Goal: Transaction & Acquisition: Register for event/course

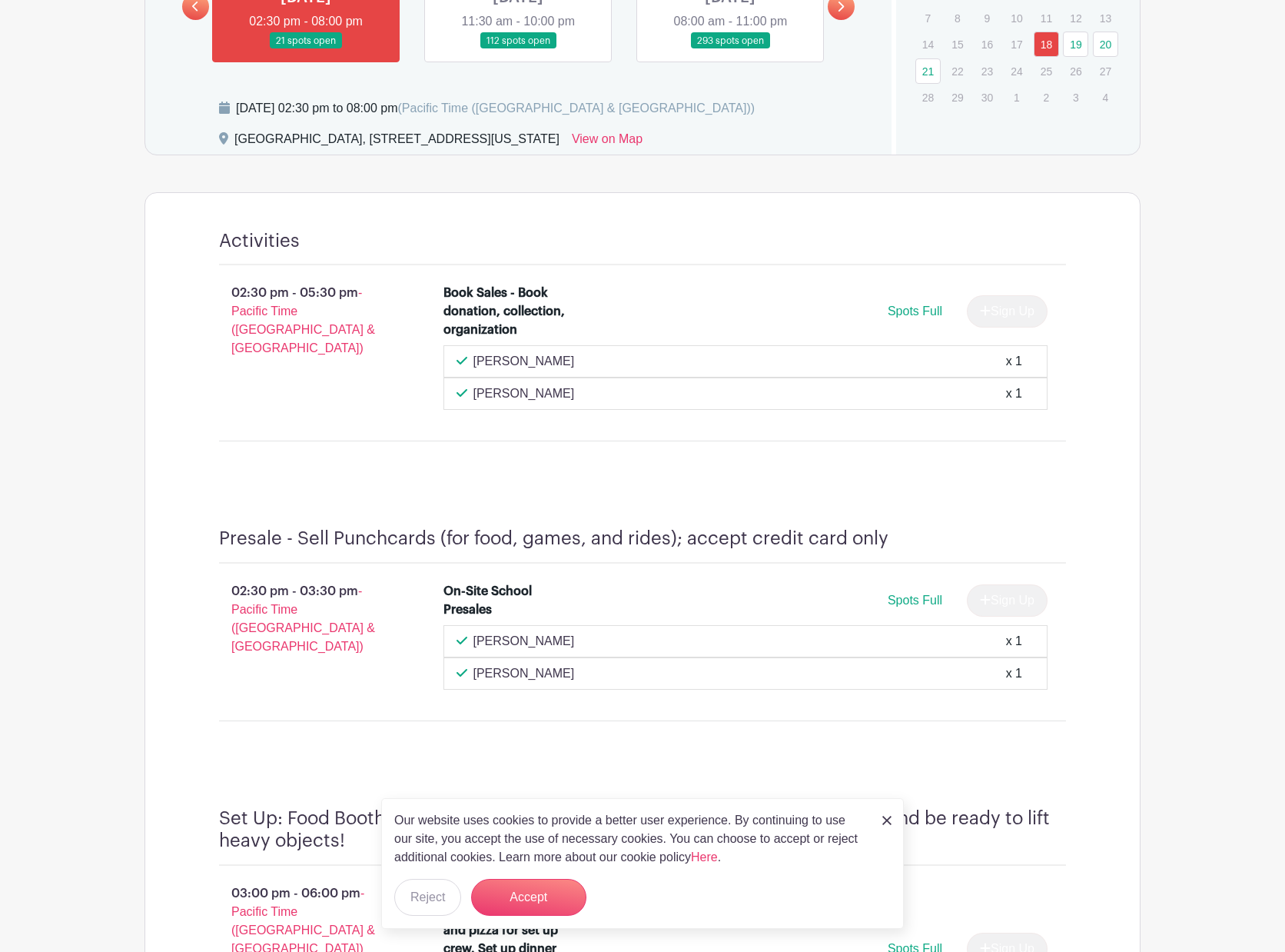
scroll to position [241, 0]
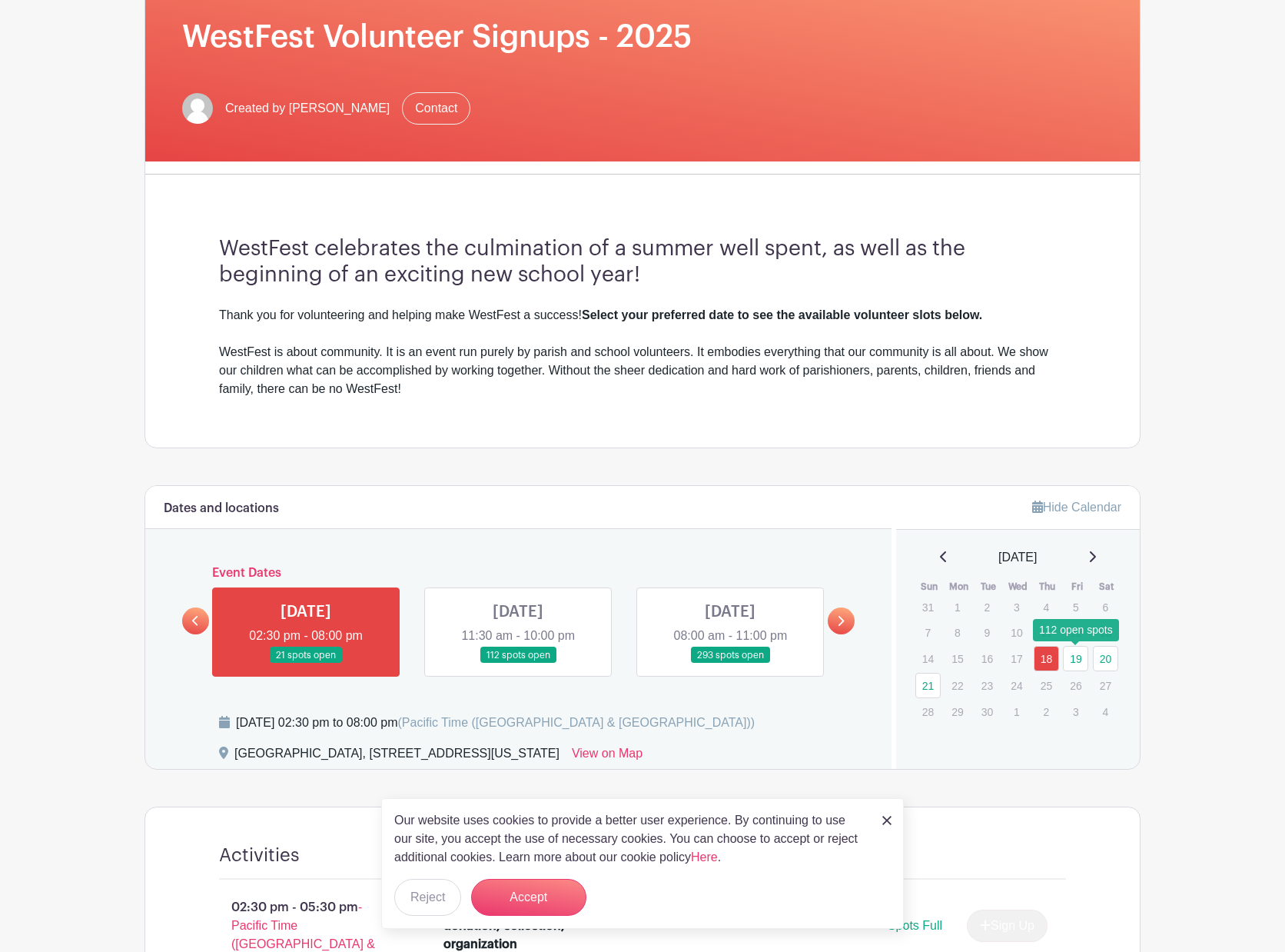
click at [1077, 660] on link "19" at bounding box center [1075, 658] width 25 height 25
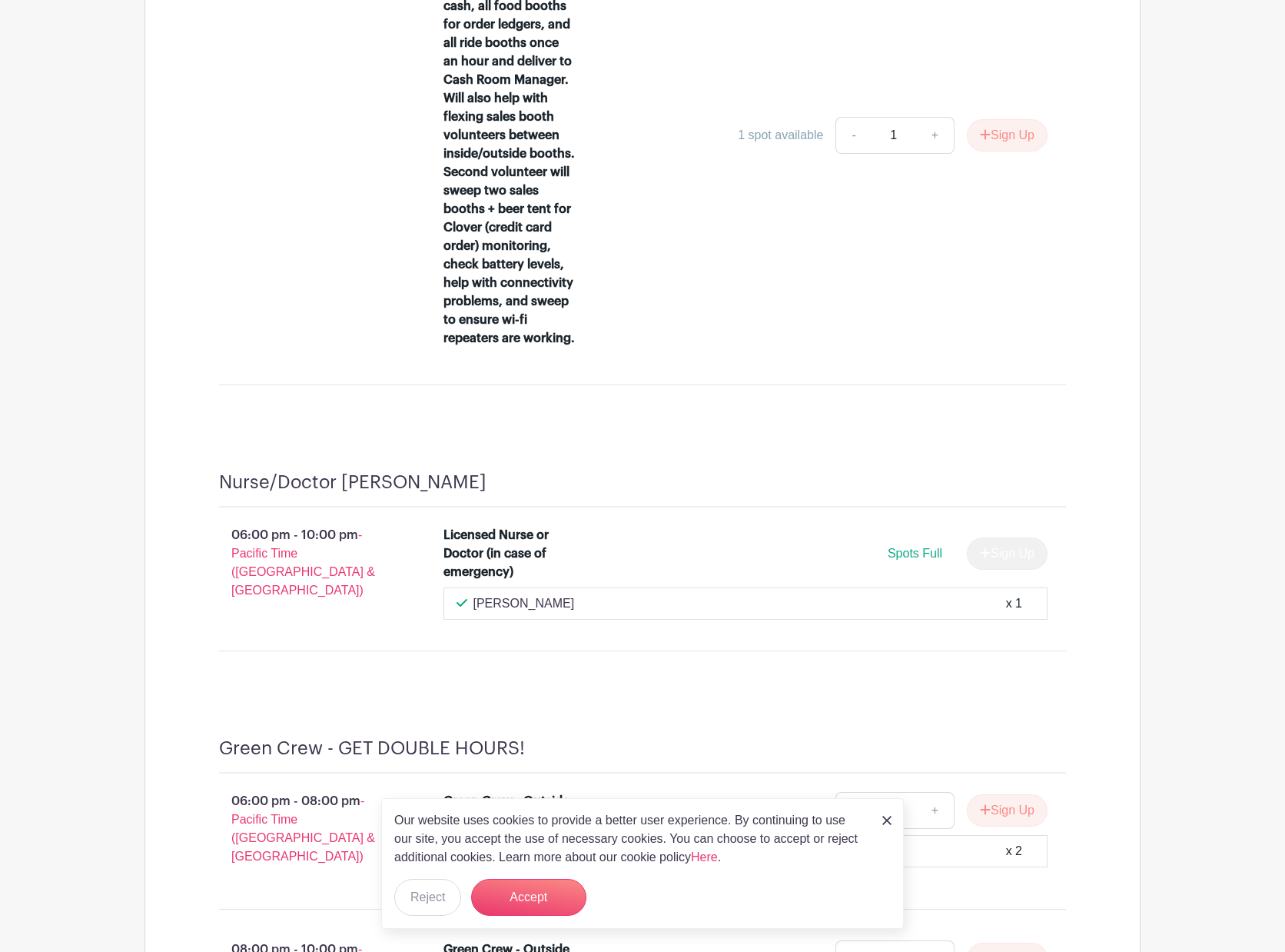
scroll to position [9745, 0]
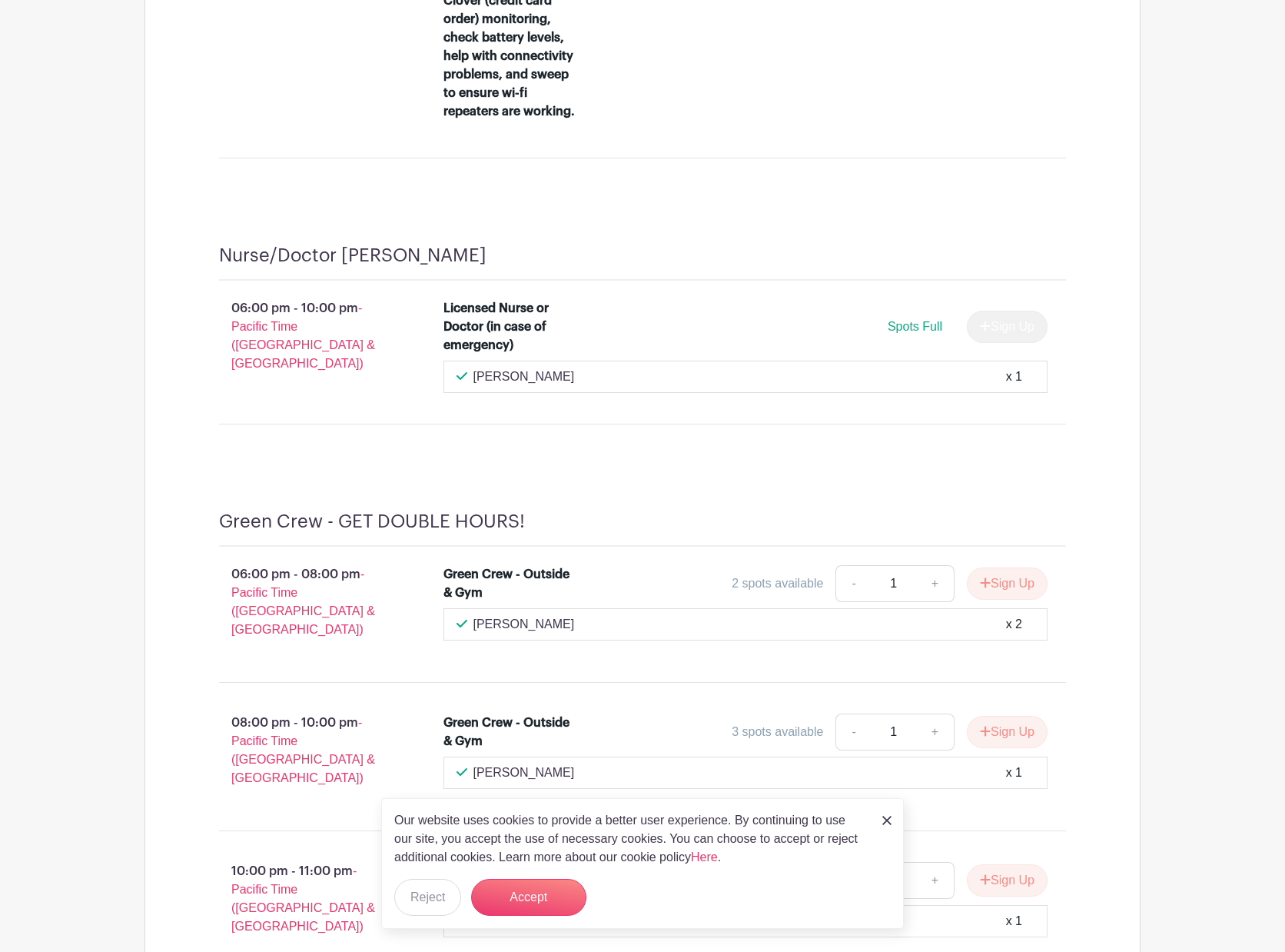
click at [882, 817] on img at bounding box center [886, 819] width 9 height 9
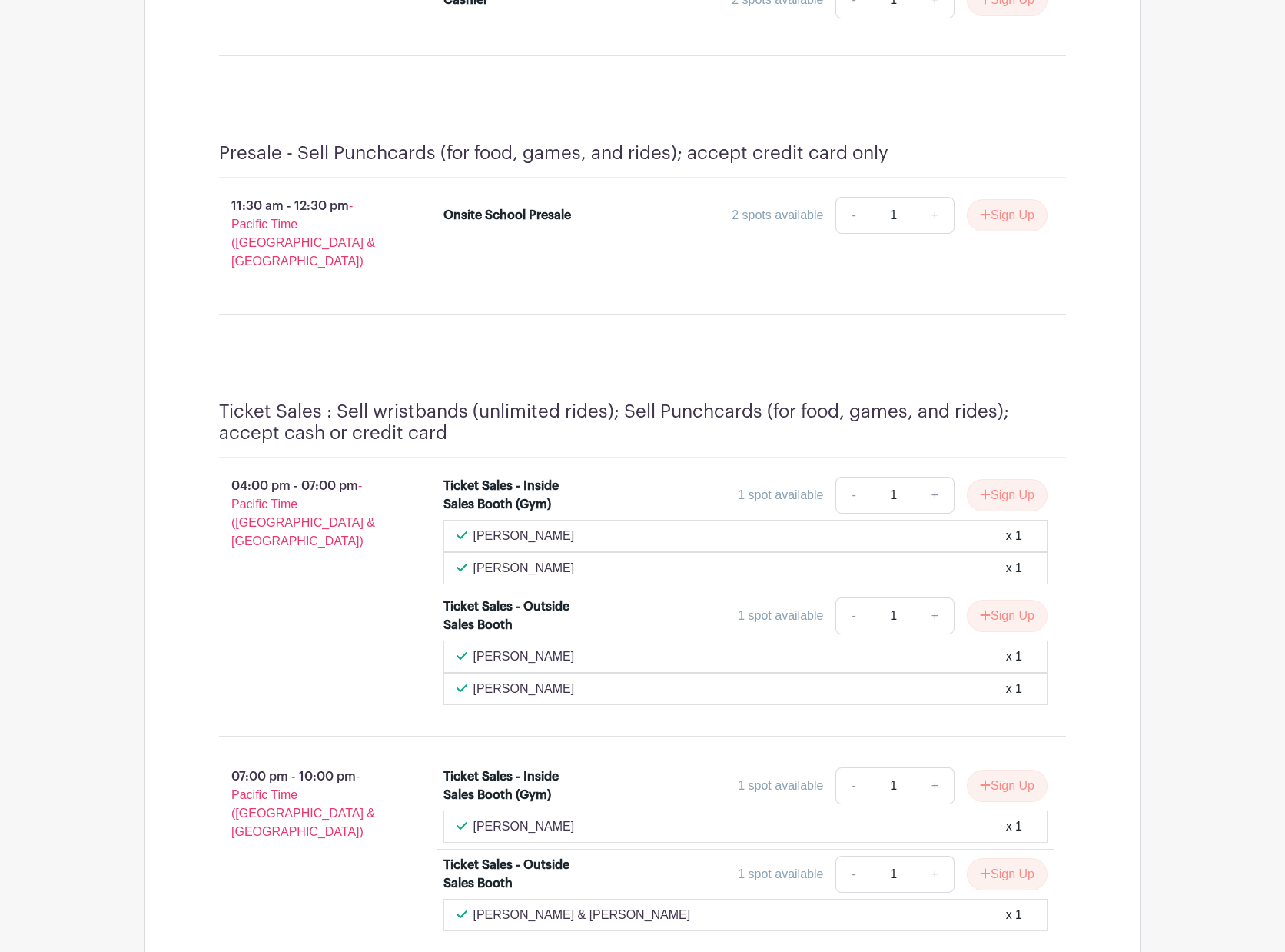
scroll to position [7395, 0]
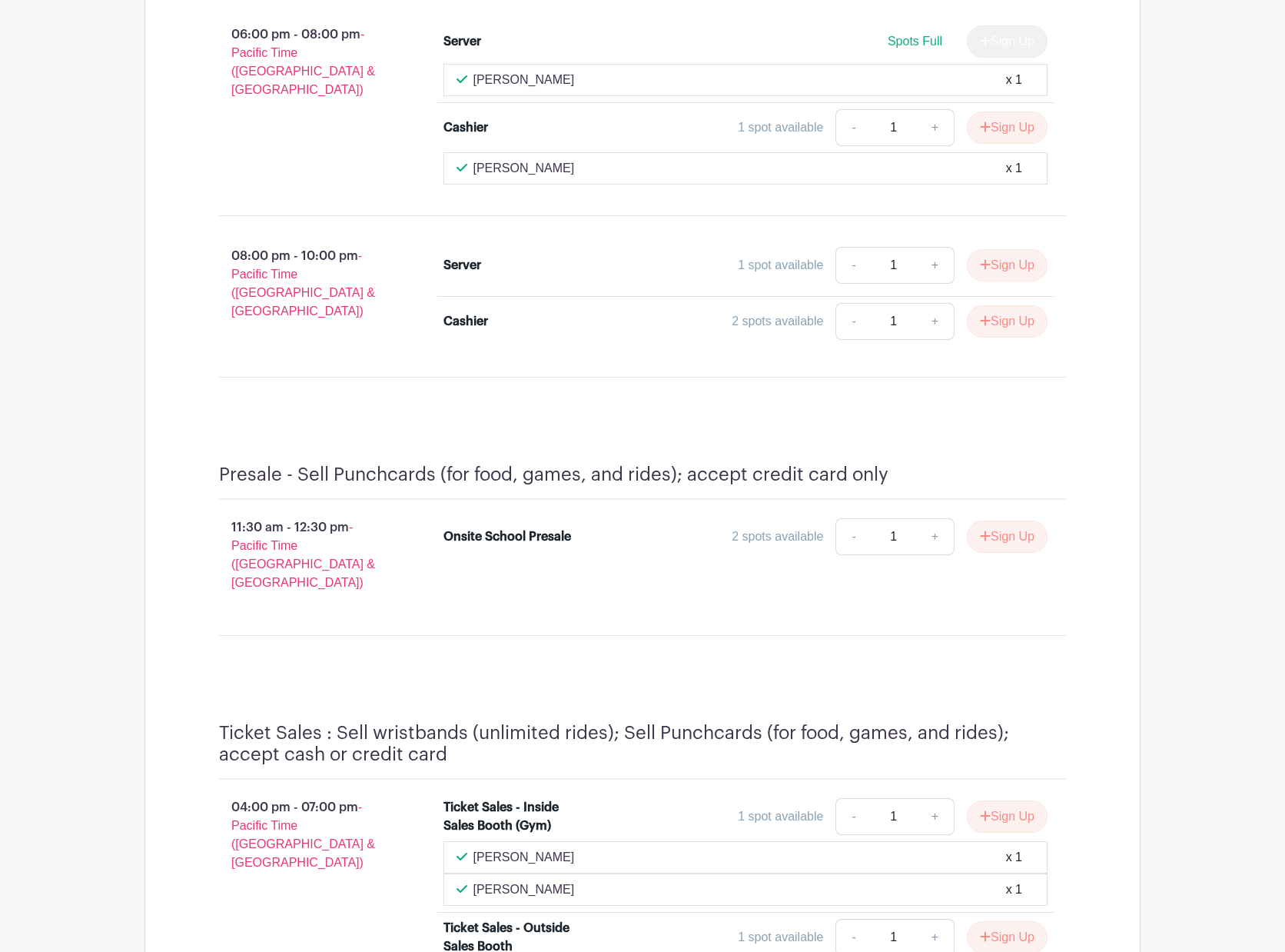
click at [186, 237] on div "Food Booth: Wings 12:00 pm - 03:00 pm - Pacific Time ([GEOGRAPHIC_DATA] & [GEOG…" at bounding box center [642, 32] width 921 height 789
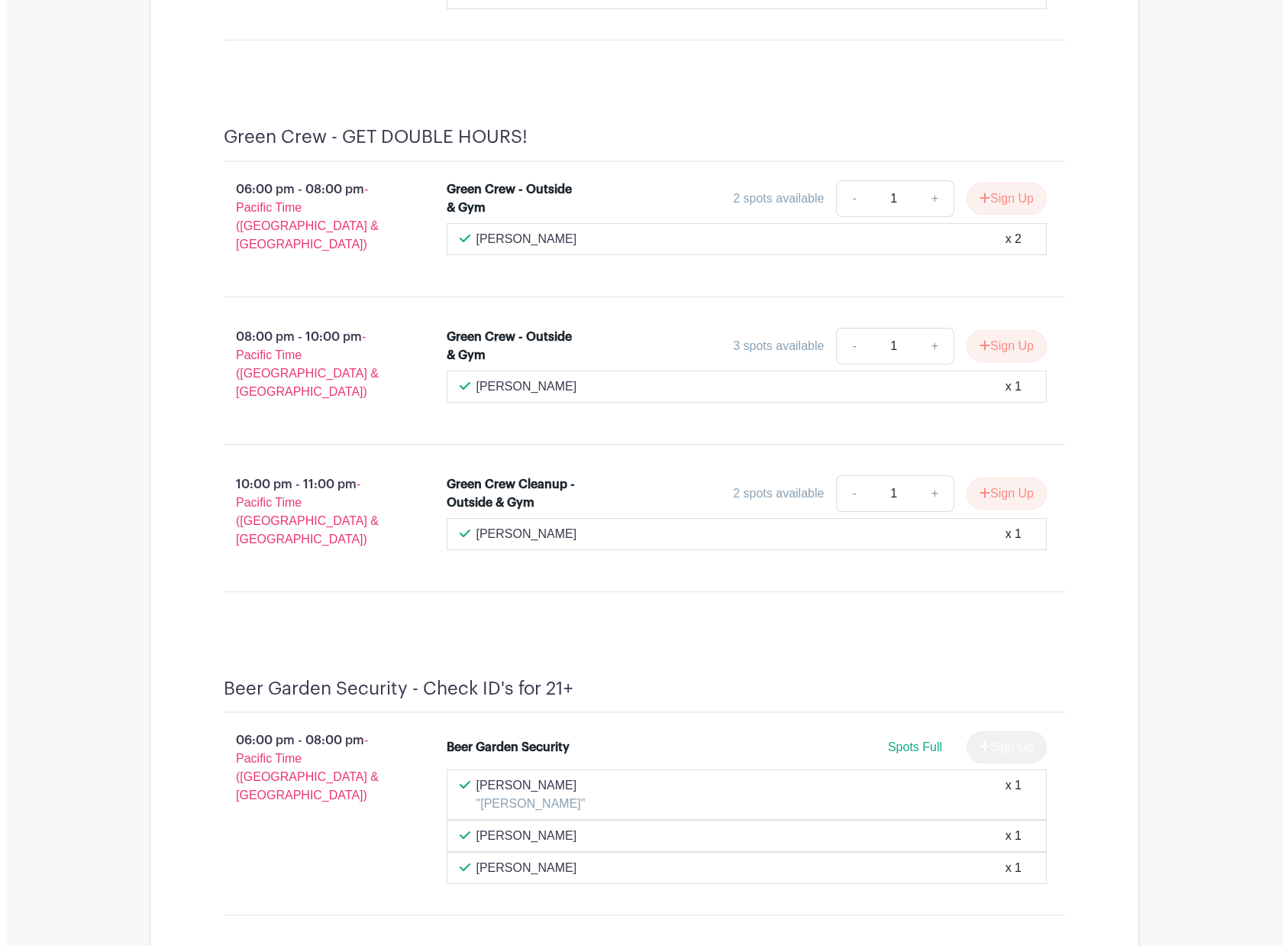
scroll to position [10985, 0]
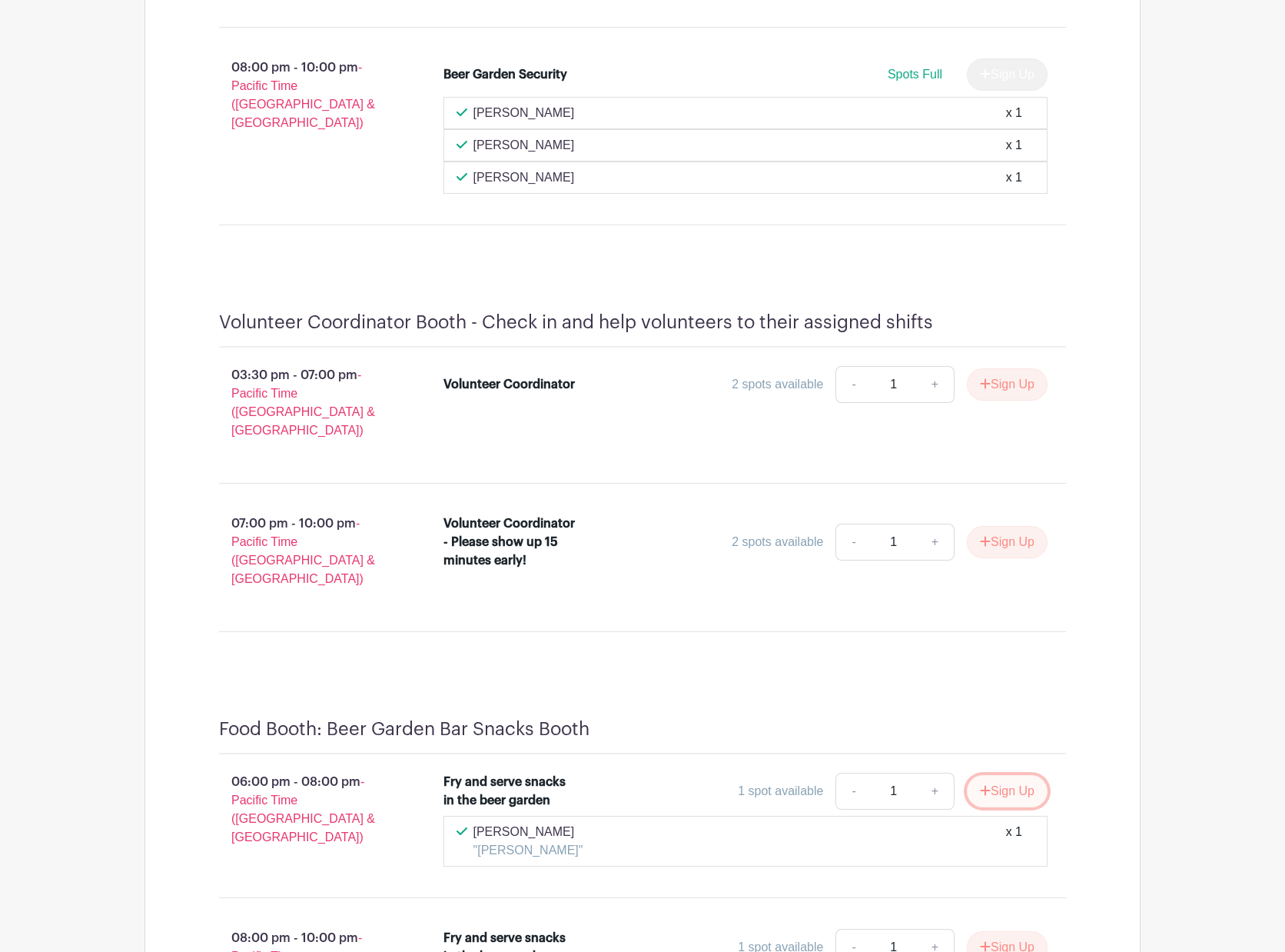
click at [1008, 775] on button "Sign Up" at bounding box center [1007, 791] width 81 height 32
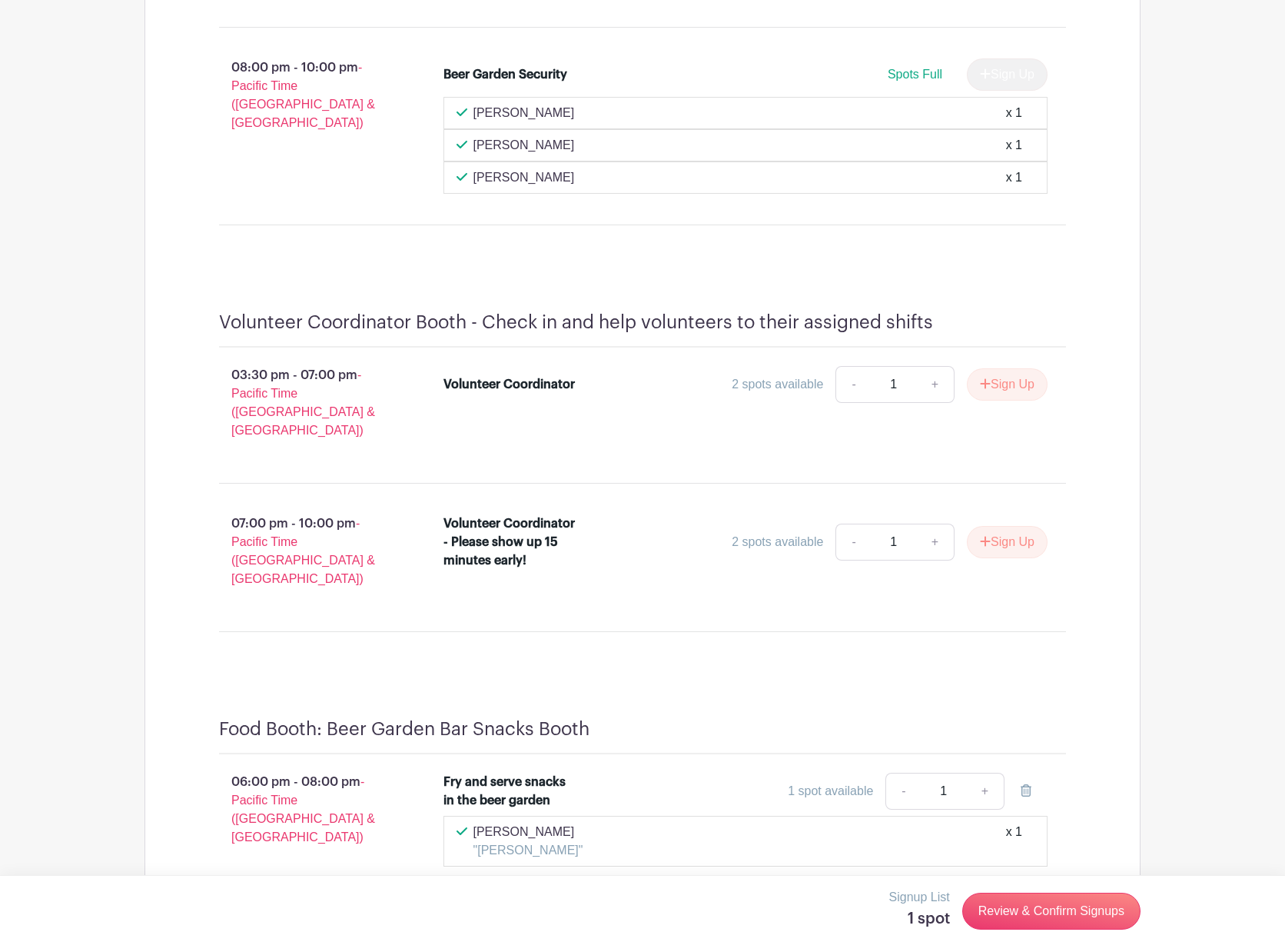
click at [1010, 931] on button "Sign Up" at bounding box center [1007, 946] width 81 height 32
click at [1041, 909] on link "Review & Confirm Signups" at bounding box center [1052, 910] width 178 height 37
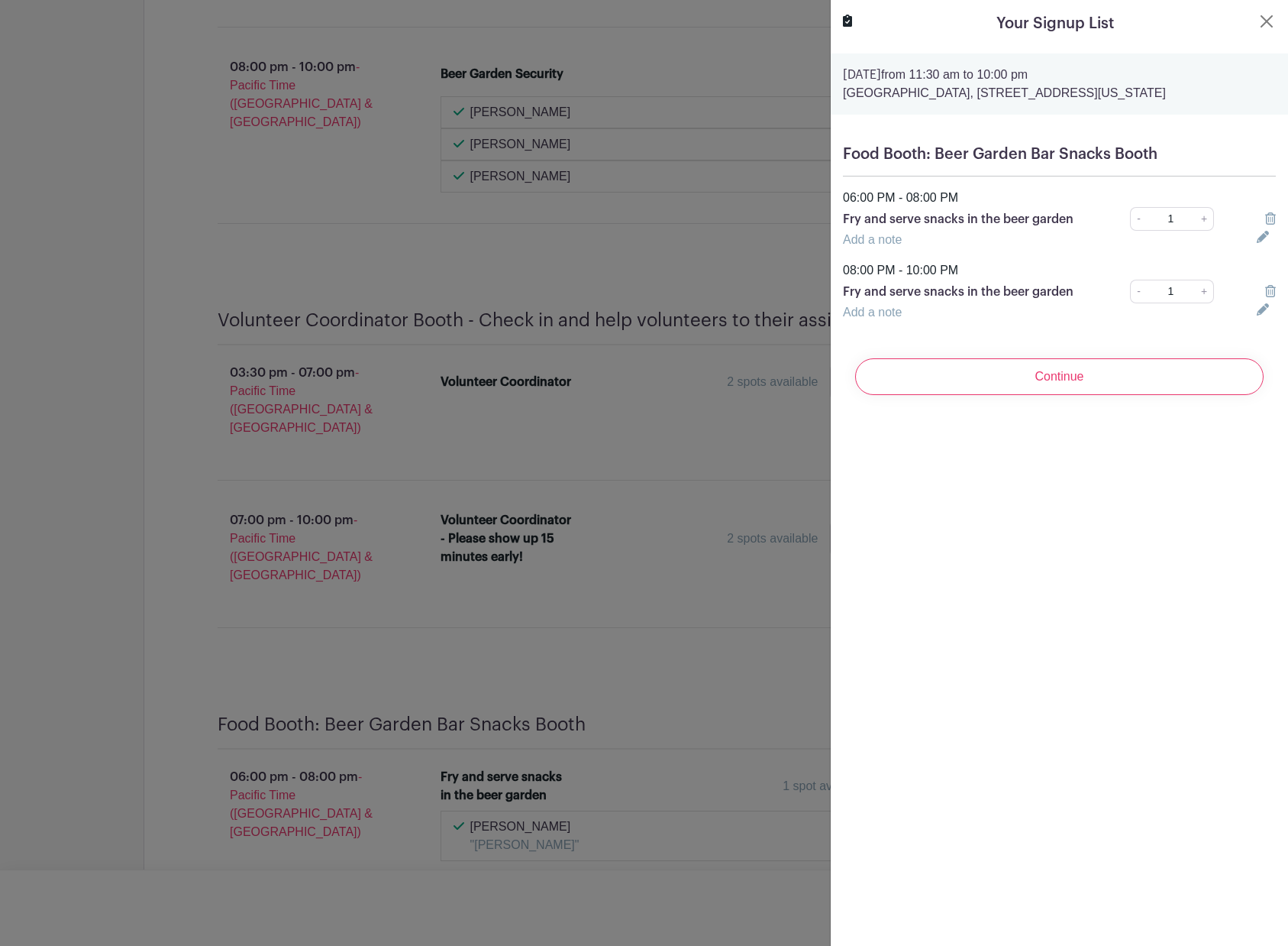
click at [1101, 373] on input "Continue" at bounding box center [1060, 376] width 408 height 37
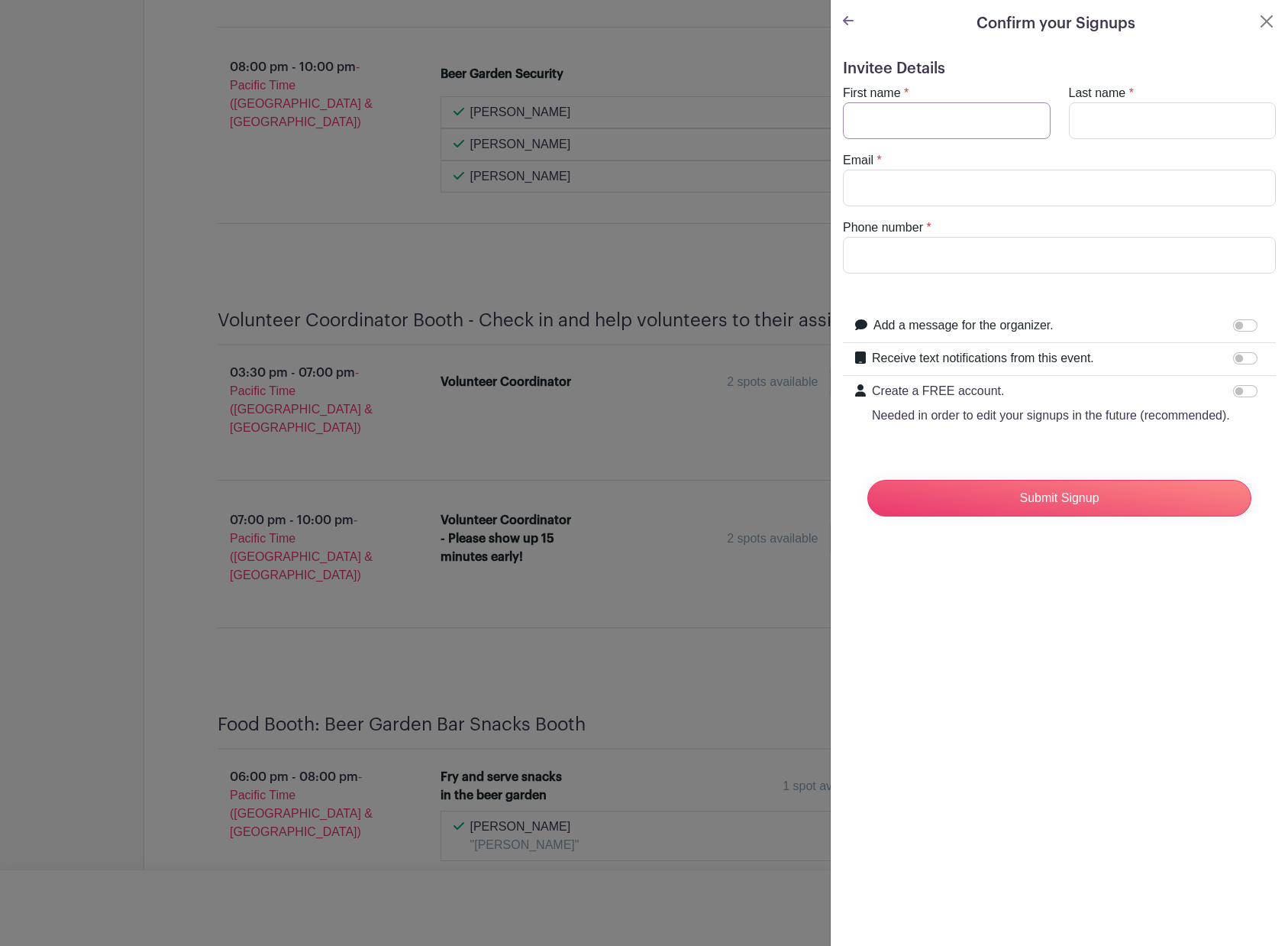
click at [955, 124] on input "First name" at bounding box center [946, 120] width 207 height 37
type input "[PERSON_NAME]"
type input "Pignatelli"
type input "[EMAIL_ADDRESS][DOMAIN_NAME]"
type input "3109242333"
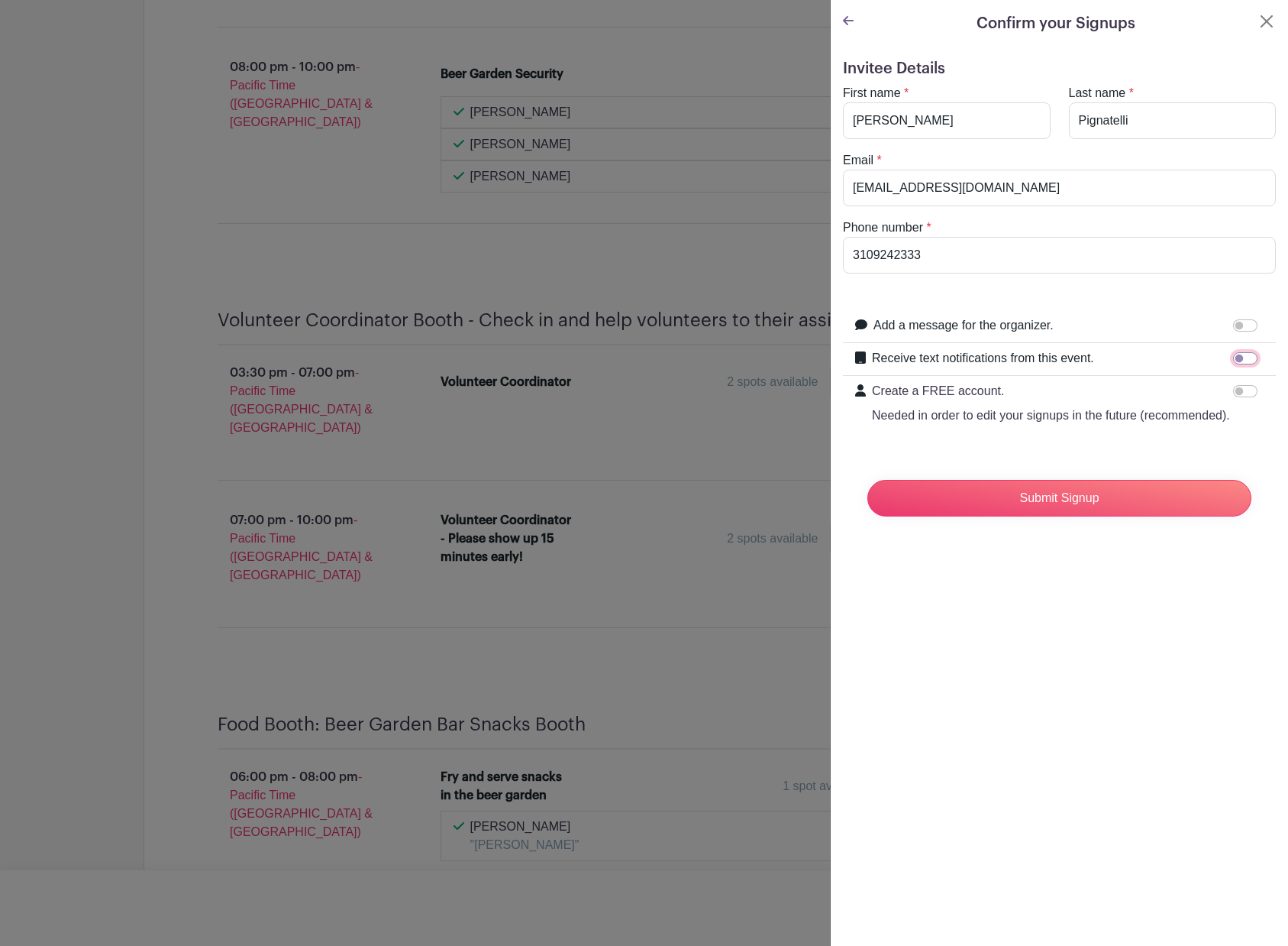
click at [1234, 358] on input "Receive text notifications from this event." at bounding box center [1246, 358] width 24 height 12
checkbox input "true"
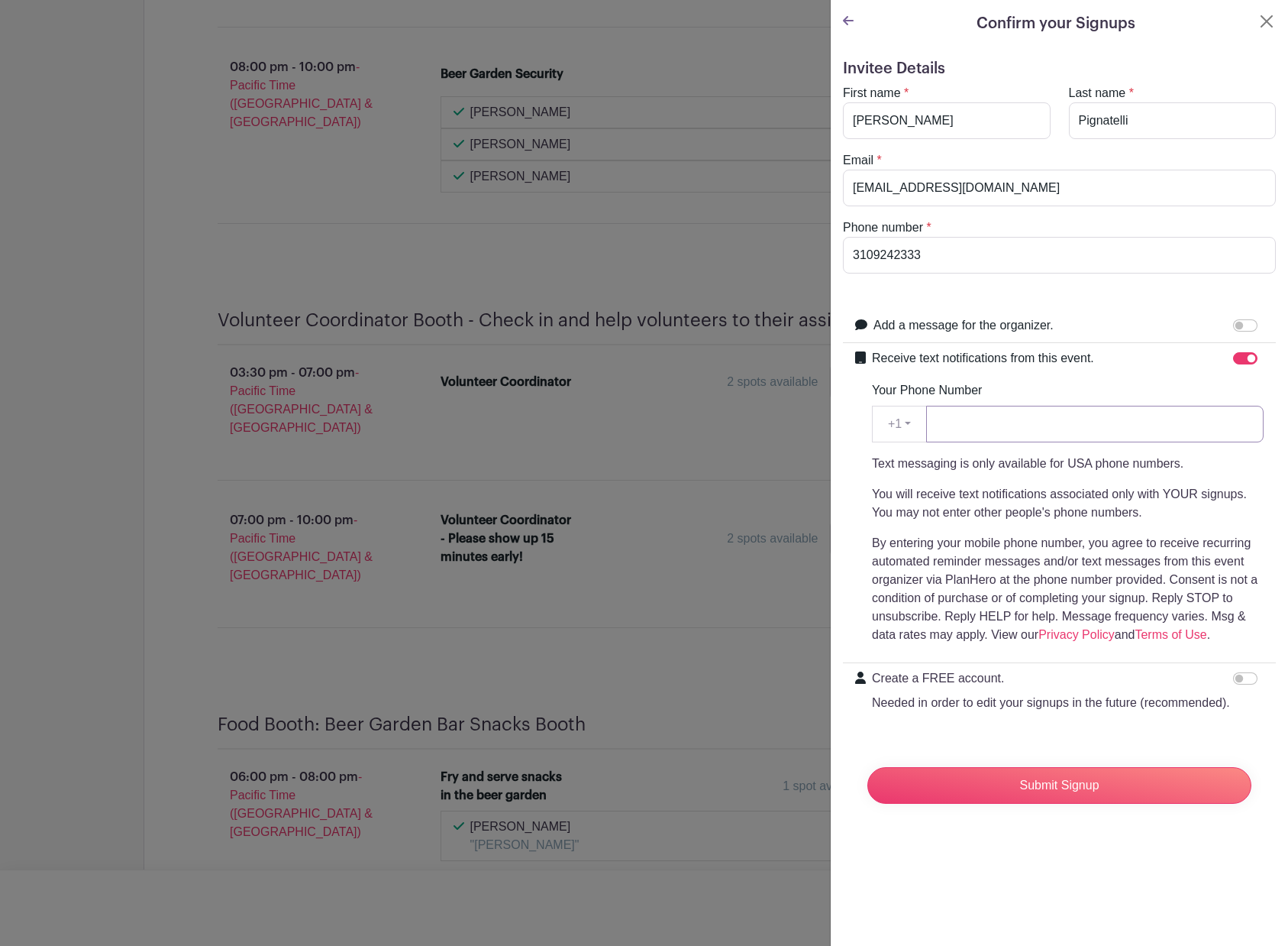
click at [1019, 429] on input "Your Phone Number" at bounding box center [1094, 424] width 337 height 37
type input "3109242333"
click at [1064, 804] on input "Submit Signup" at bounding box center [1060, 785] width 384 height 37
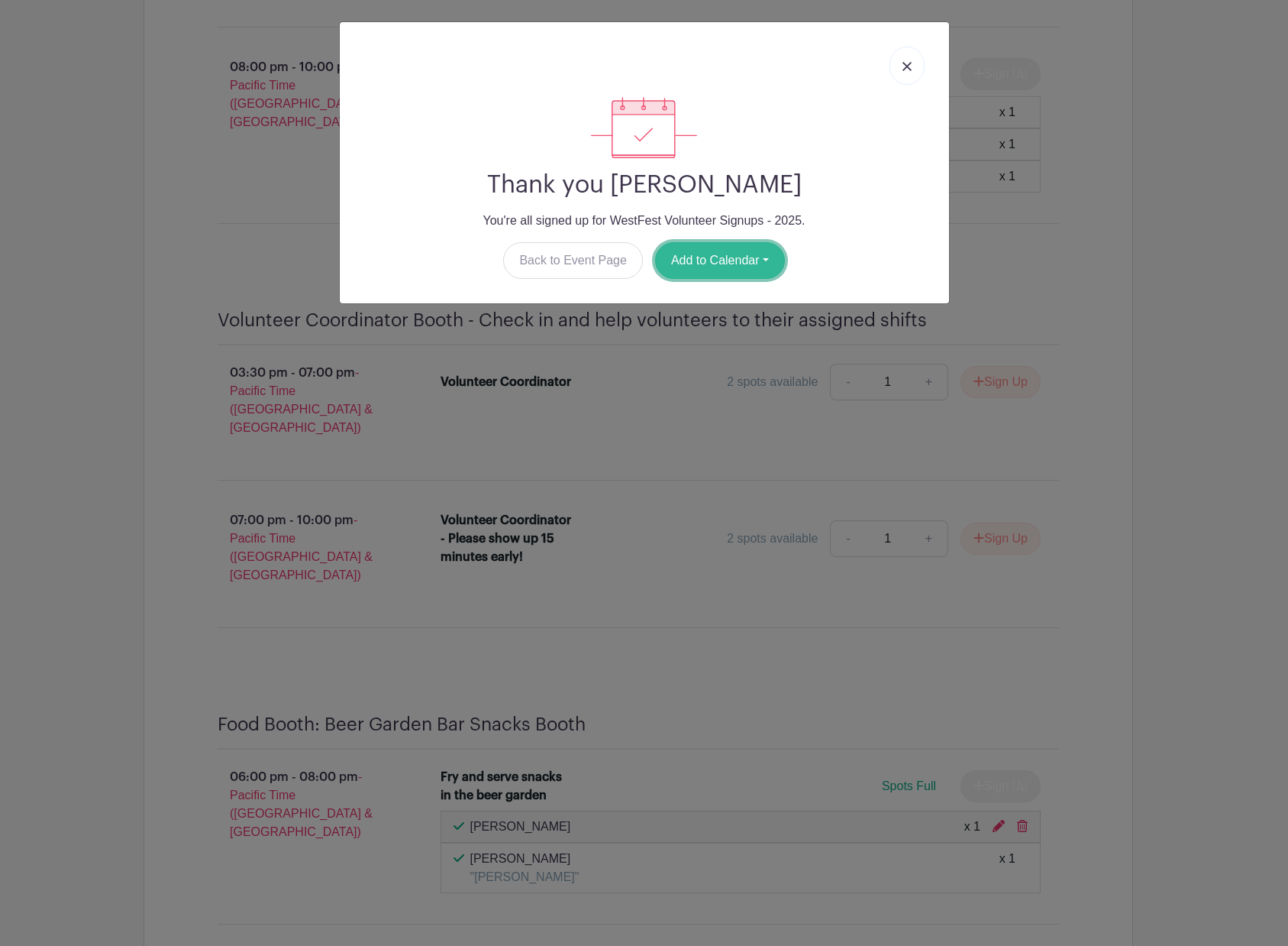
click at [711, 260] on button "Add to Calendar" at bounding box center [720, 260] width 130 height 37
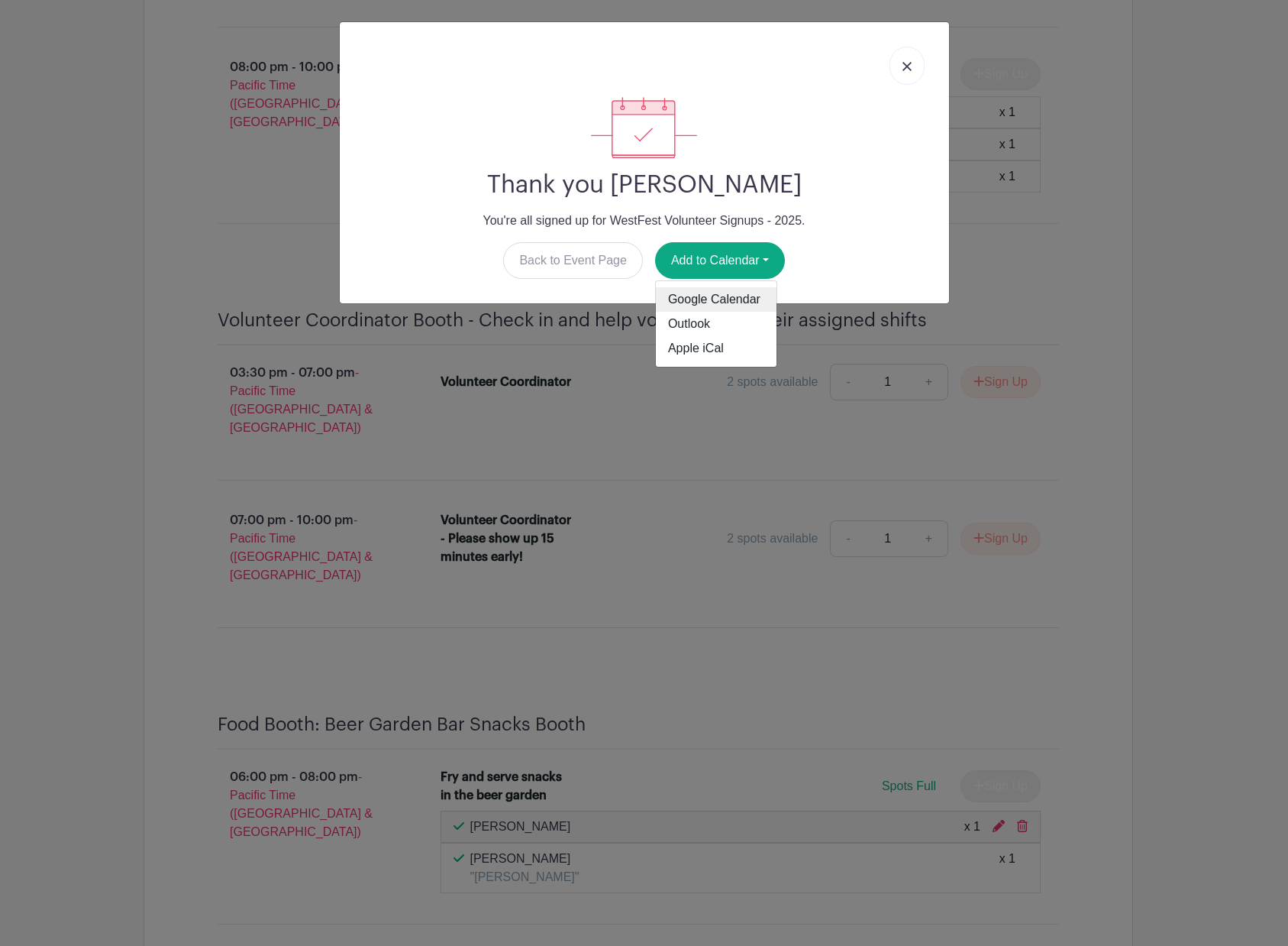
click at [713, 295] on link "Google Calendar" at bounding box center [716, 299] width 120 height 24
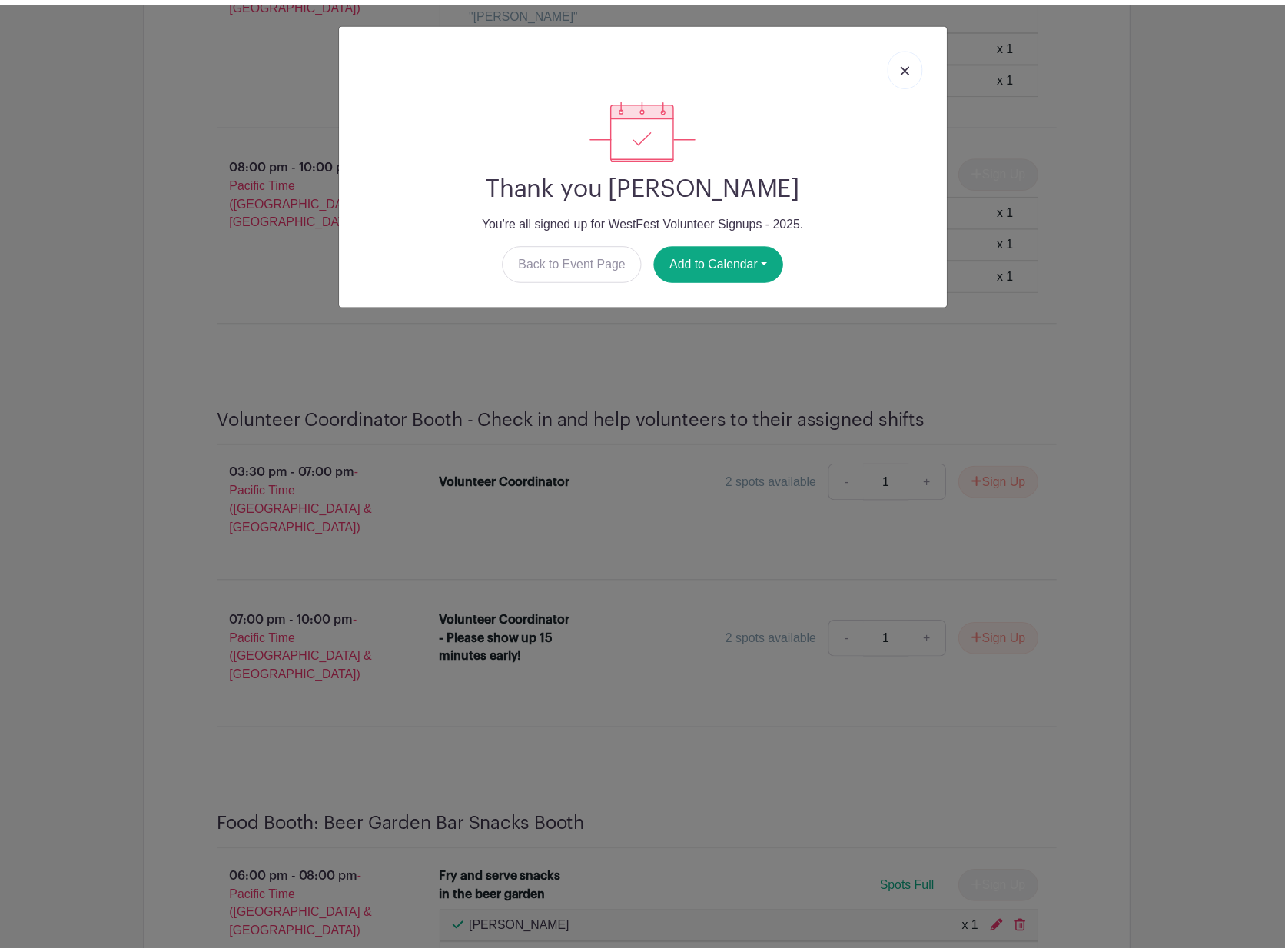
scroll to position [11151, 0]
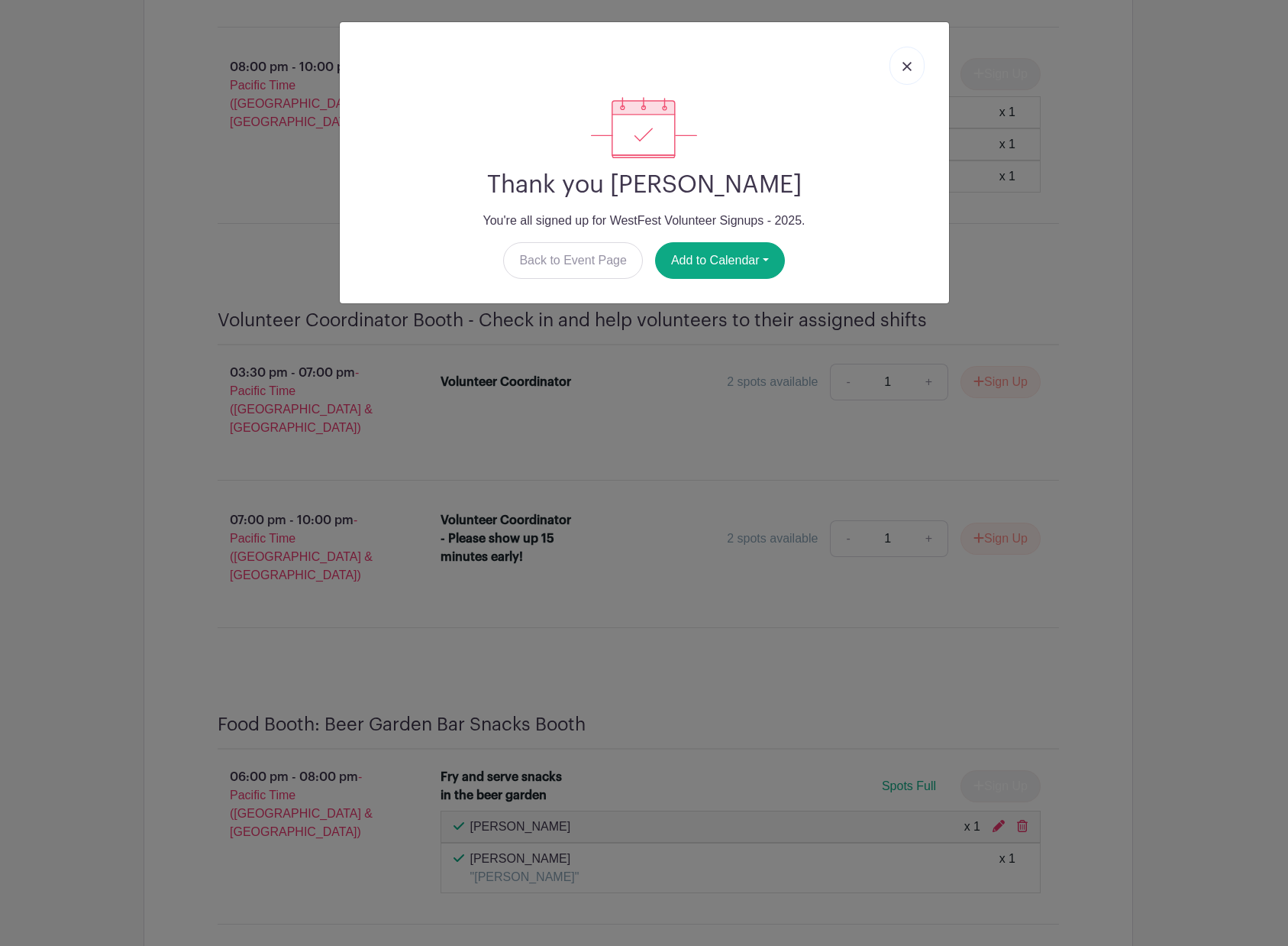
click at [905, 65] on img at bounding box center [907, 66] width 9 height 9
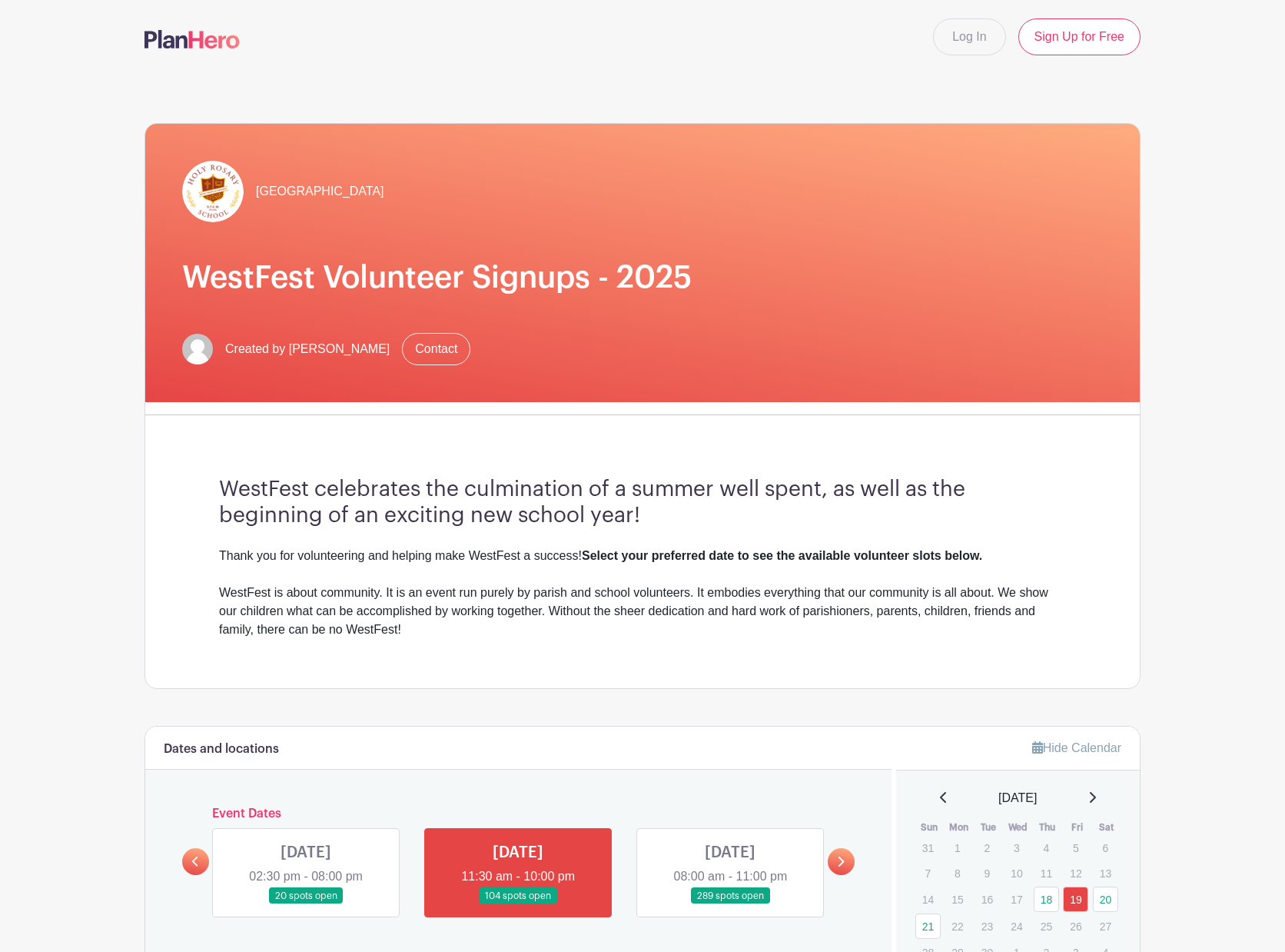
scroll to position [231, 0]
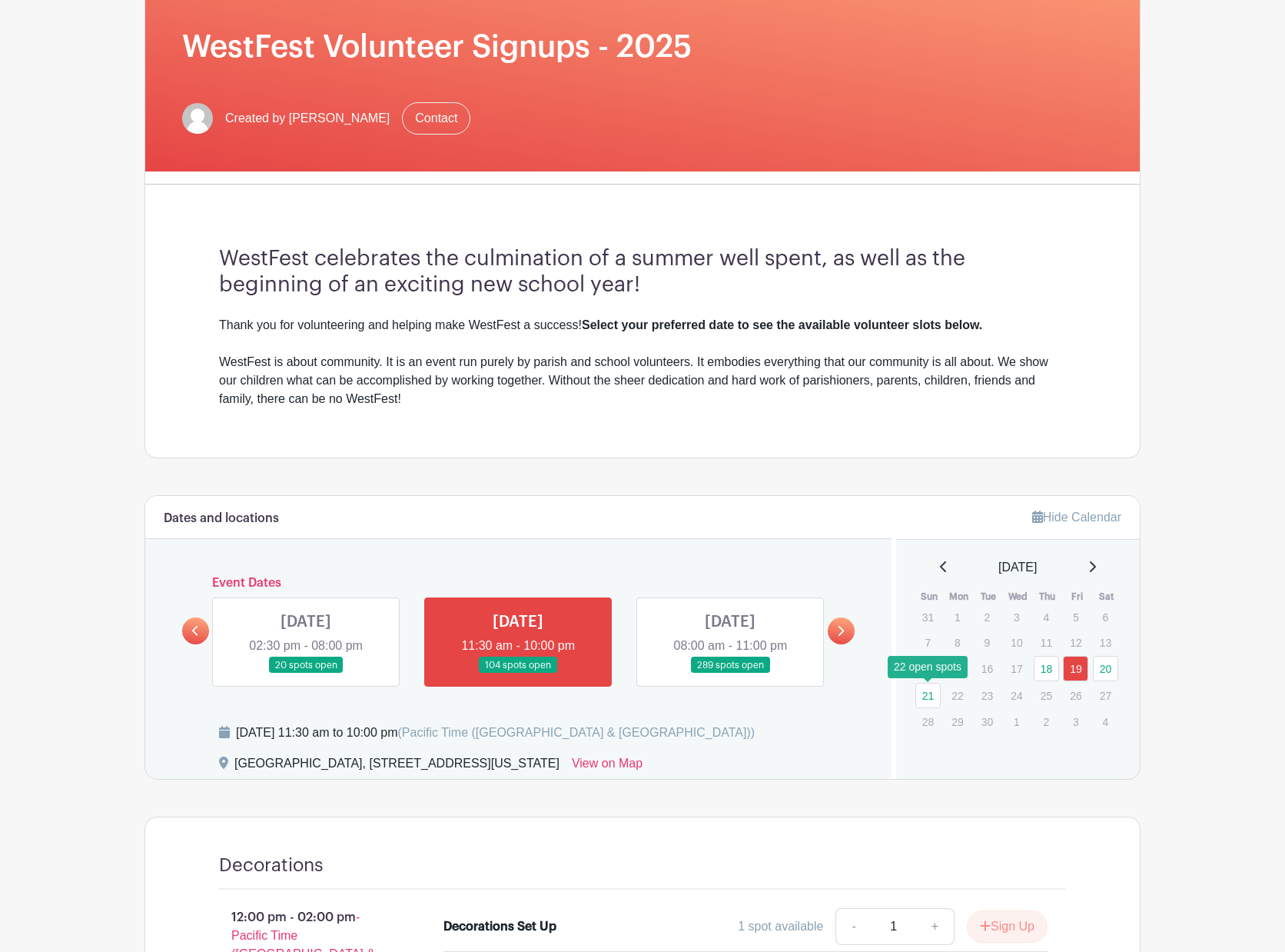
click at [920, 701] on link "21" at bounding box center [928, 695] width 25 height 25
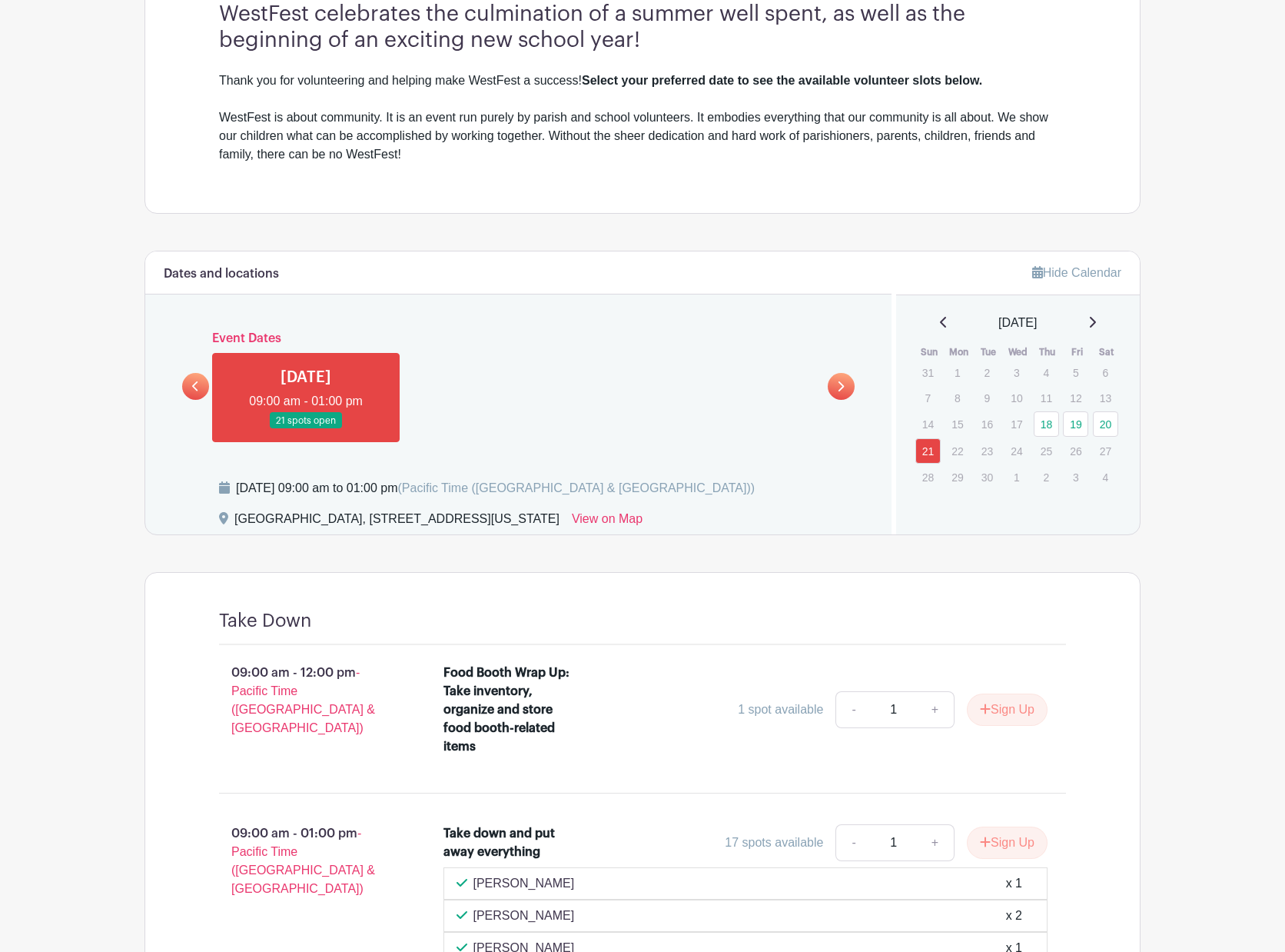
scroll to position [846, 0]
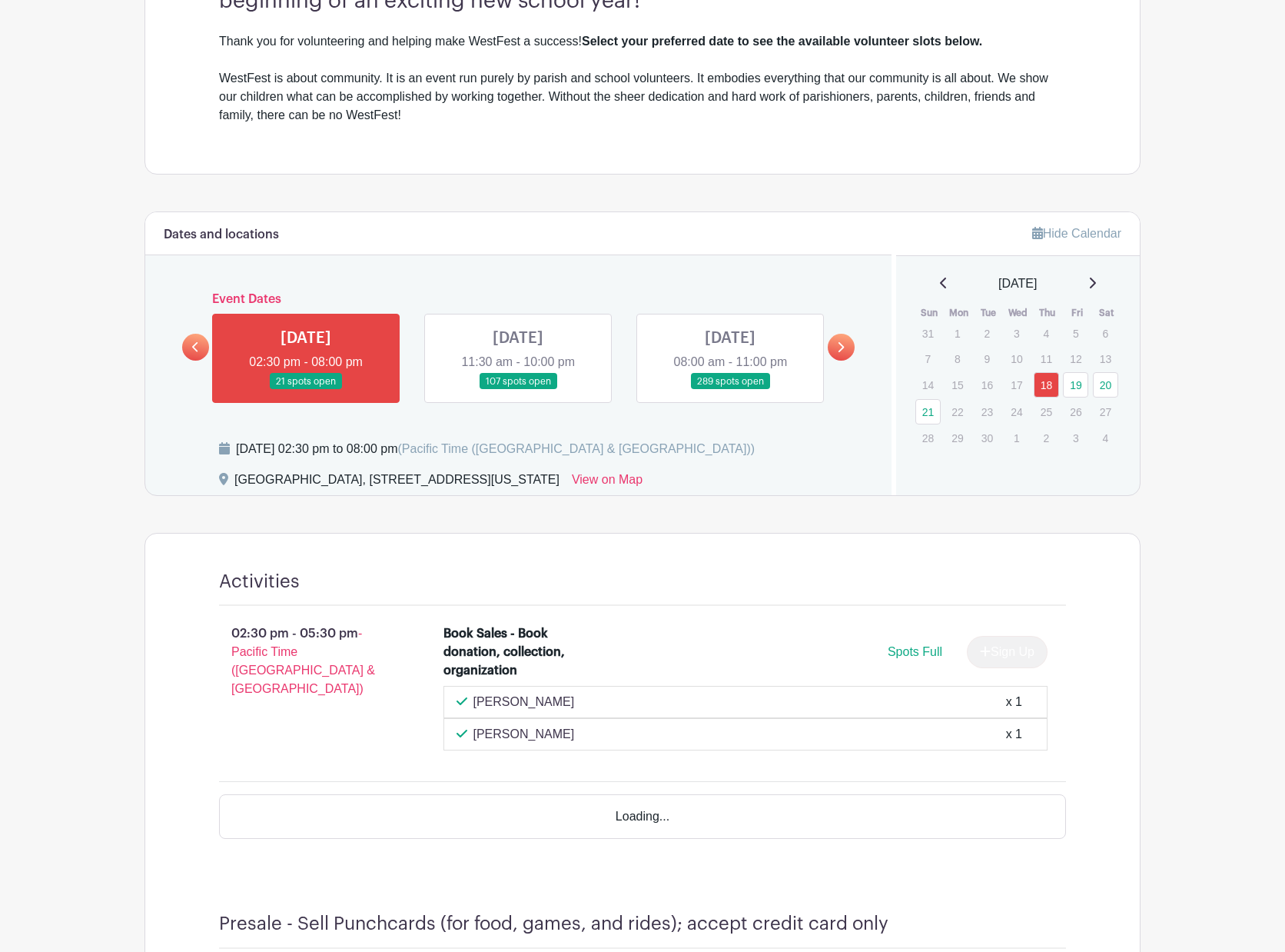
scroll to position [538, 0]
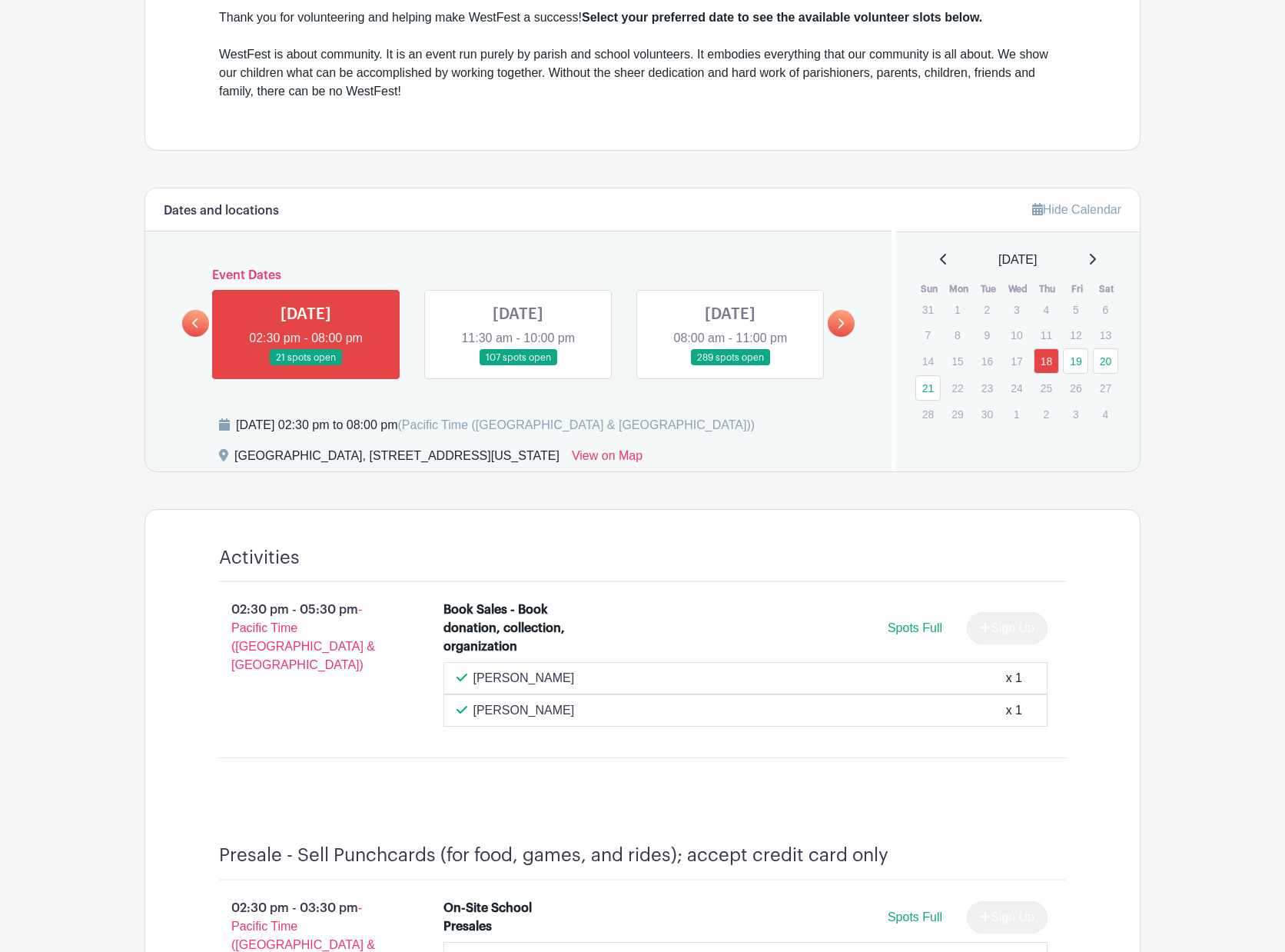
click at [730, 366] on link at bounding box center [730, 366] width 0 height 0
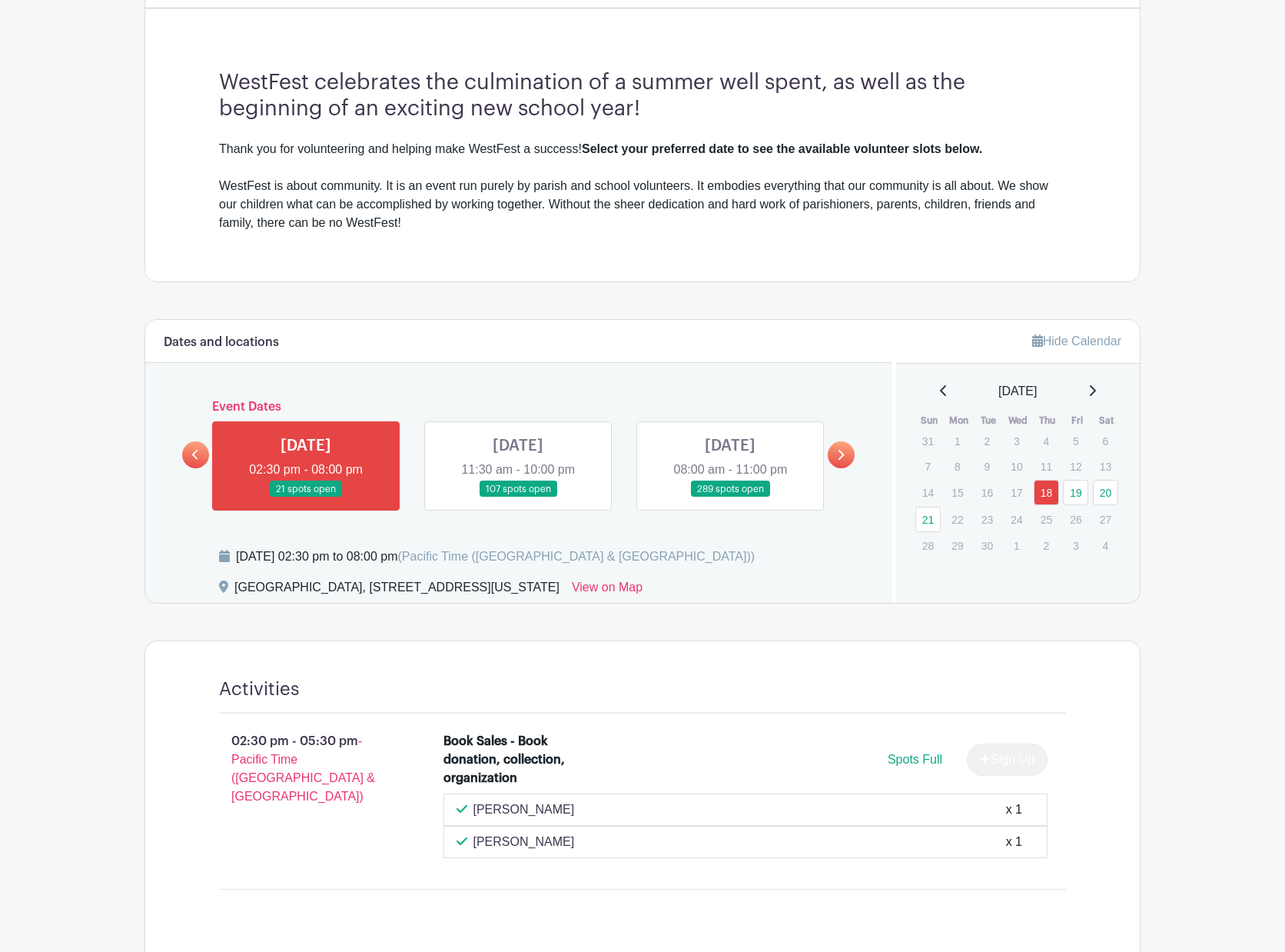
scroll to position [385, 0]
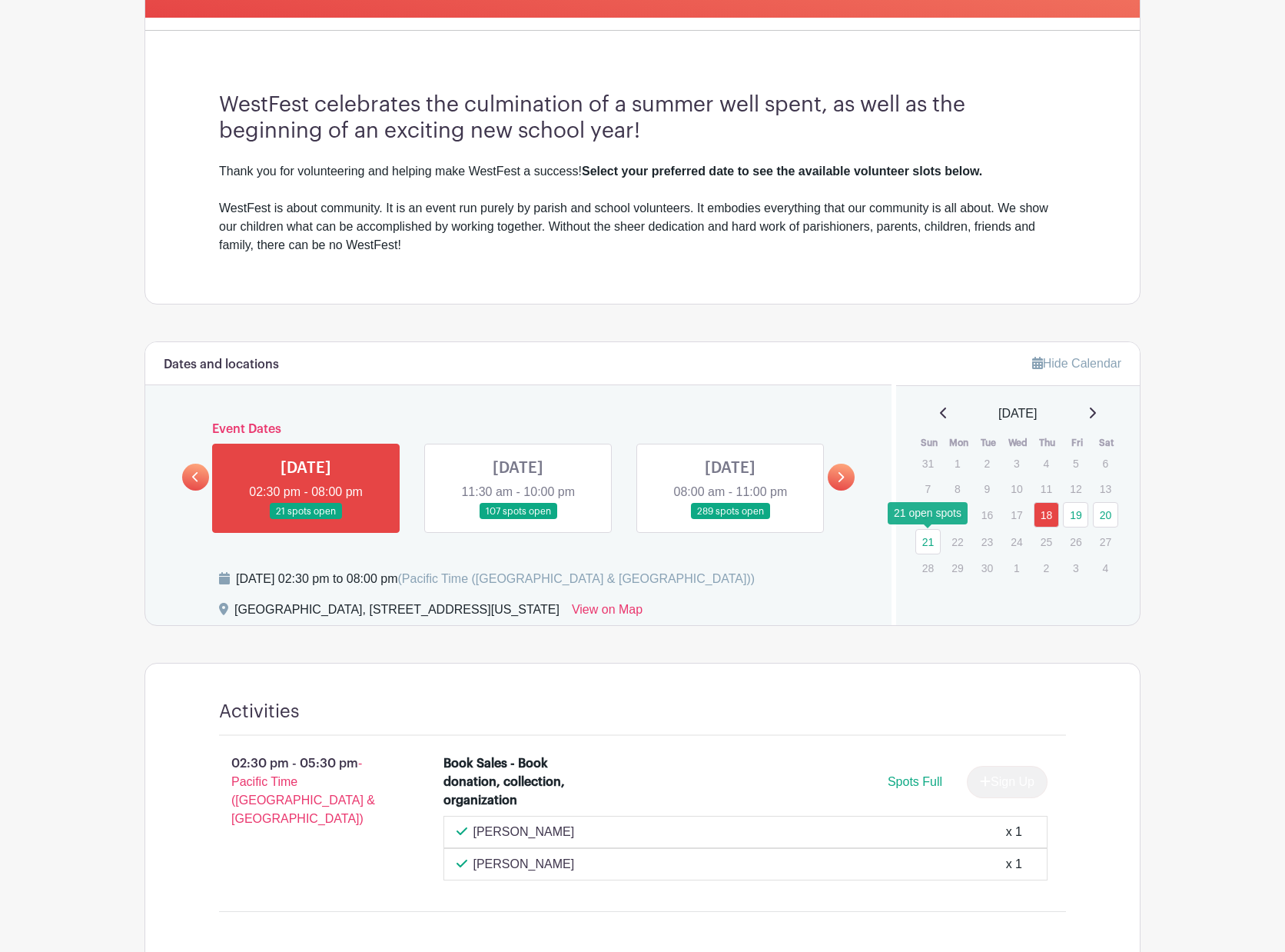
click at [922, 544] on link "21" at bounding box center [928, 541] width 25 height 25
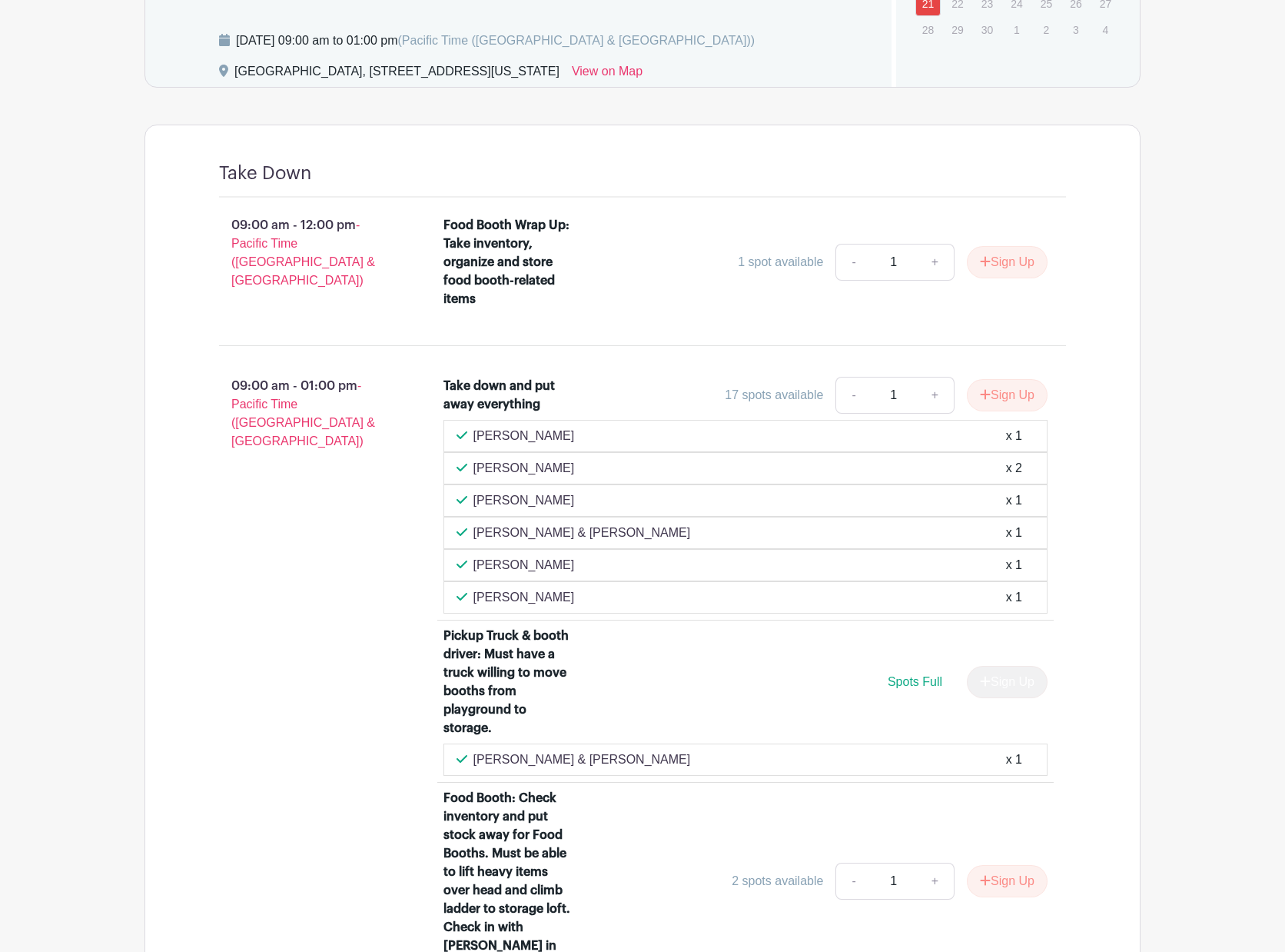
scroll to position [461, 0]
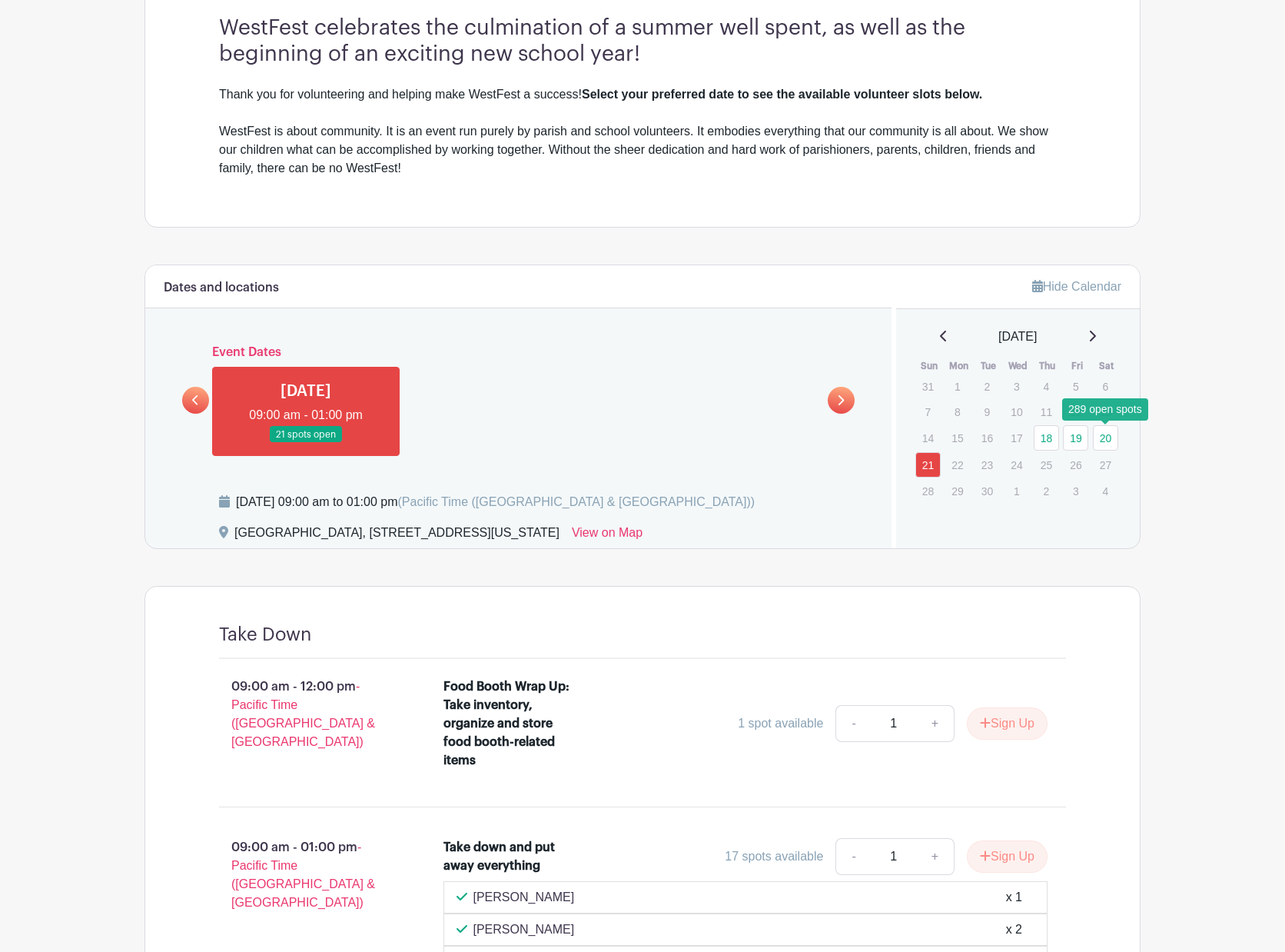
click at [1109, 435] on link "20" at bounding box center [1105, 437] width 25 height 25
click at [197, 403] on icon at bounding box center [196, 400] width 7 height 11
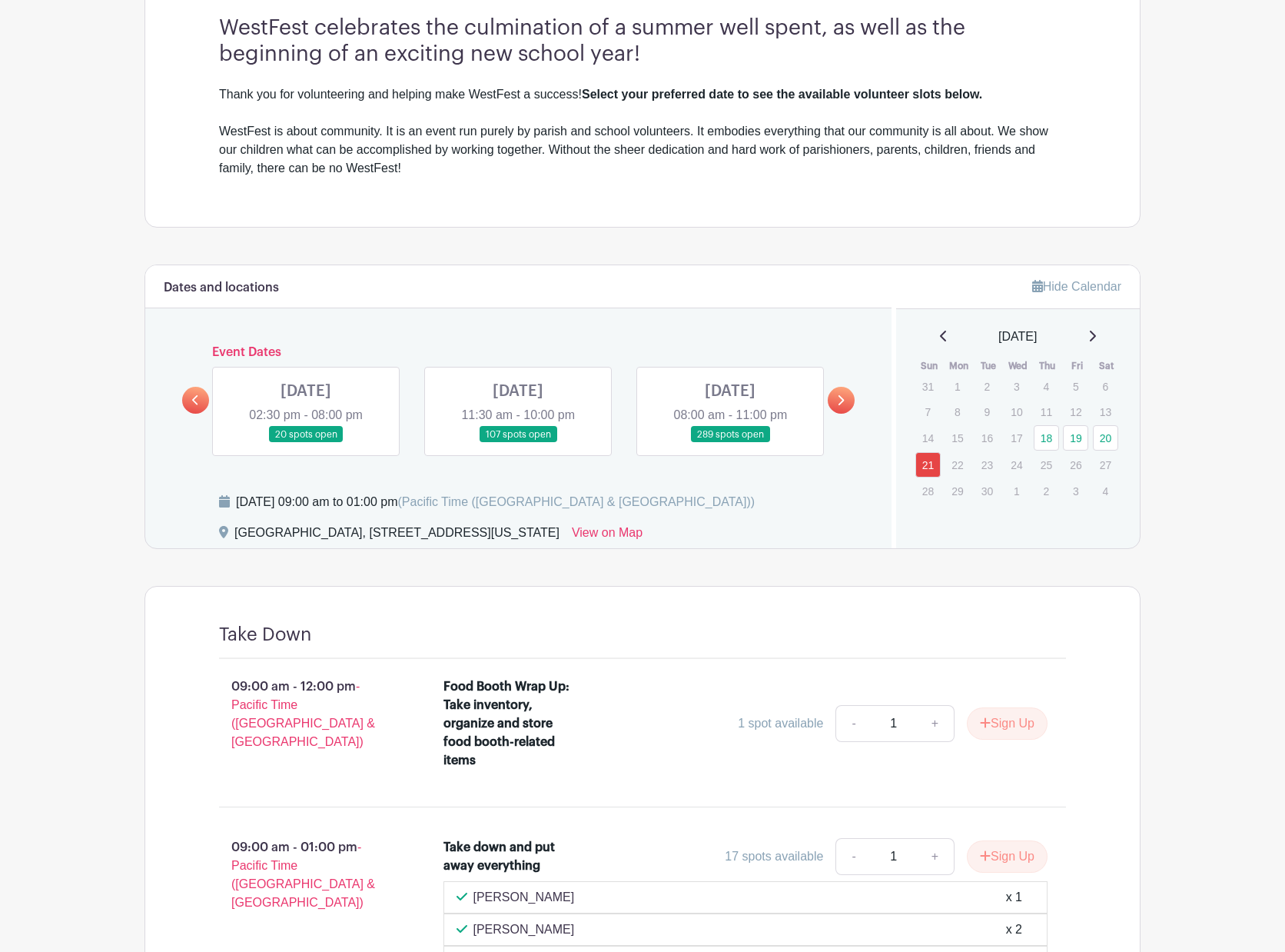
click at [730, 443] on link at bounding box center [730, 443] width 0 height 0
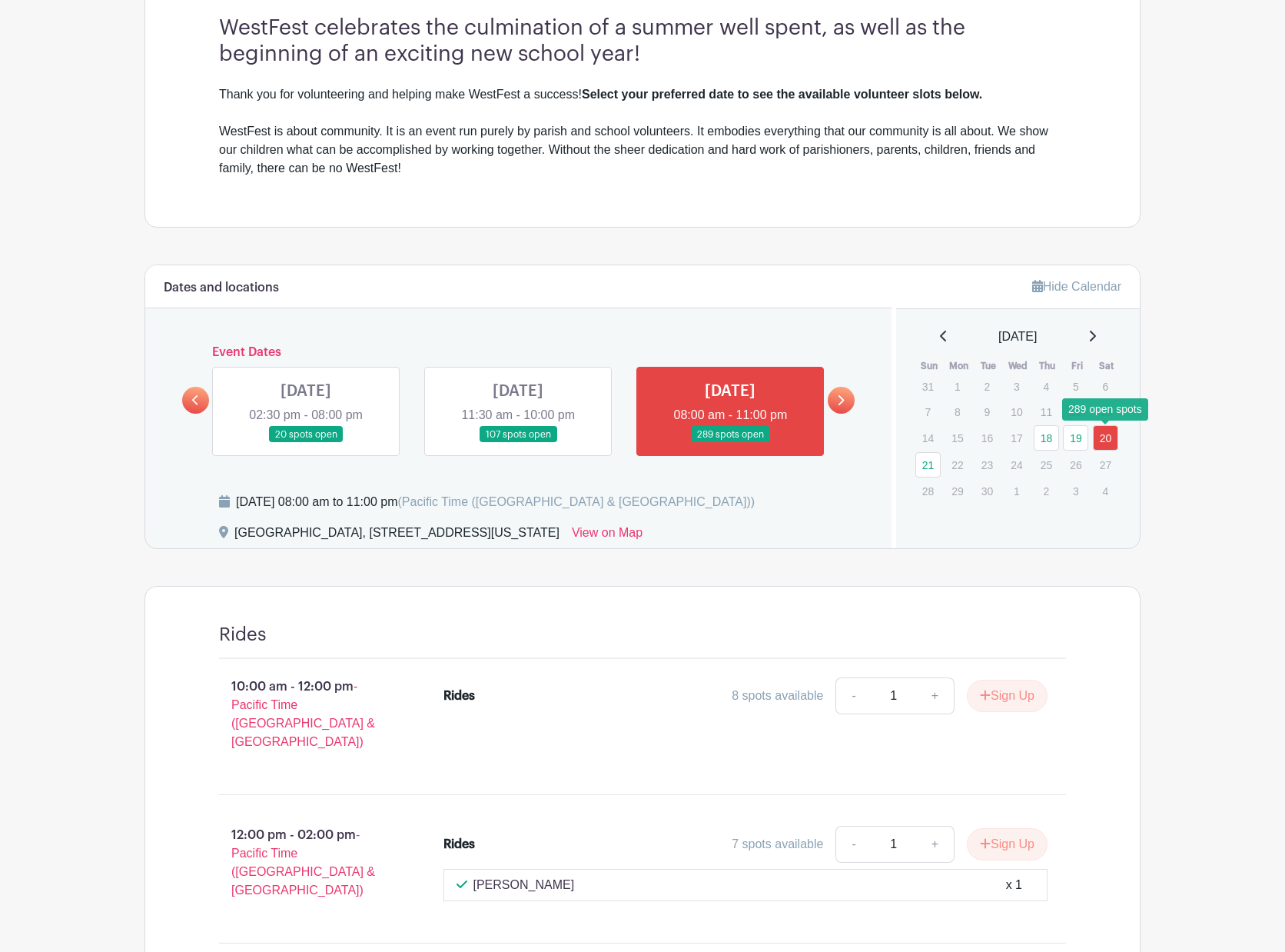
click at [1108, 436] on link "20" at bounding box center [1105, 437] width 25 height 25
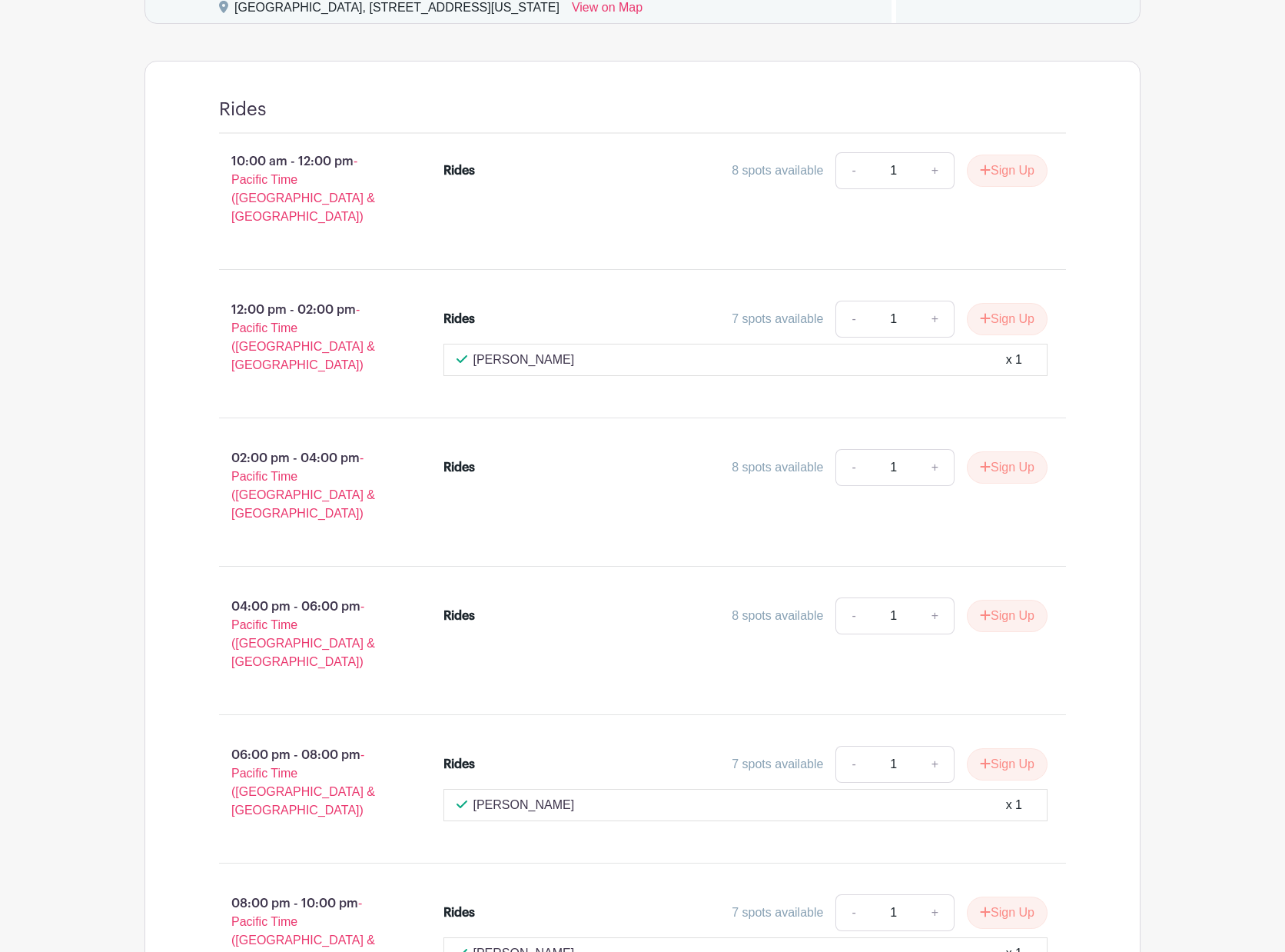
scroll to position [999, 0]
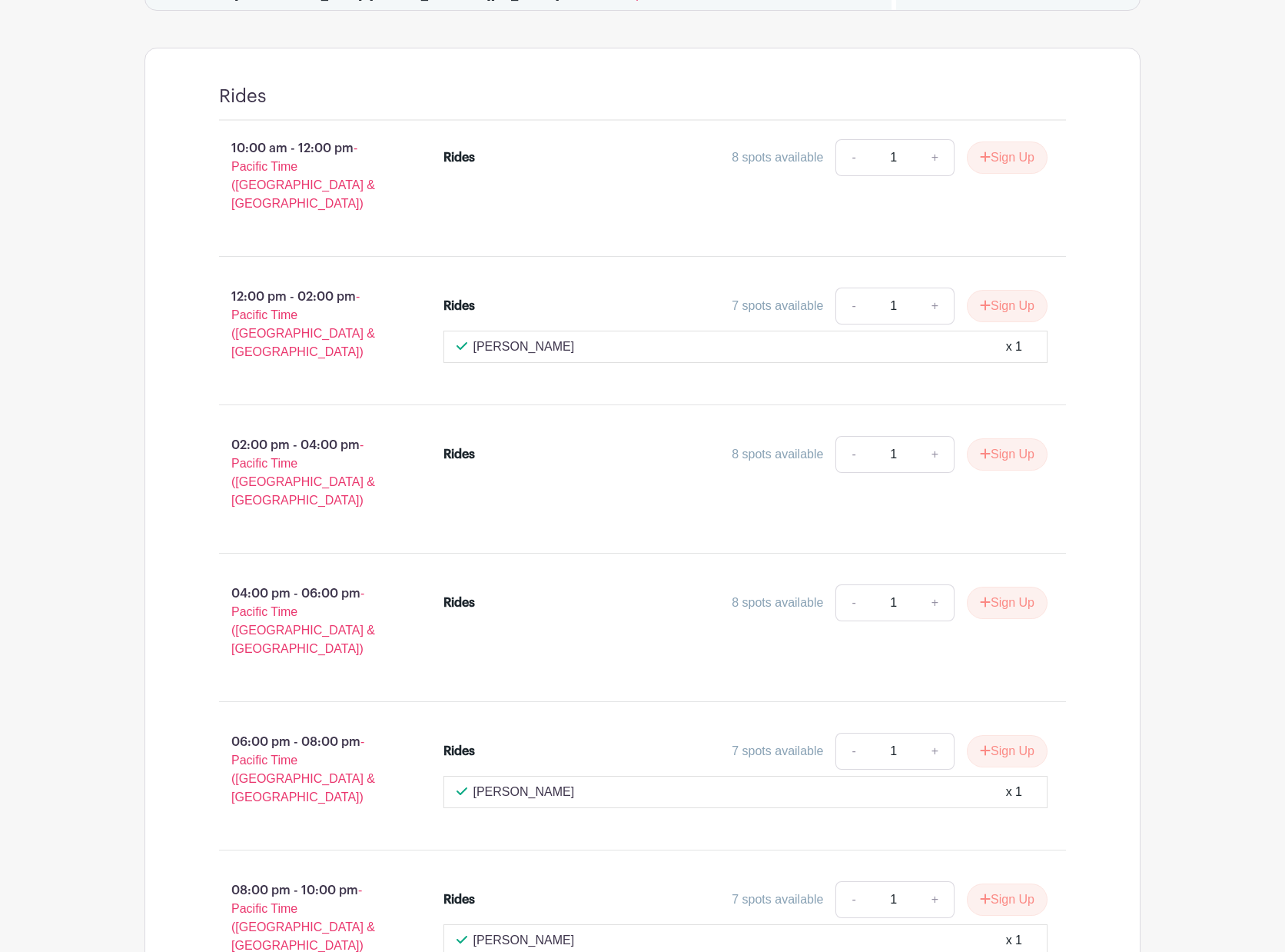
click at [612, 475] on div "Rides 8 spots available - 1 + Sign Up" at bounding box center [755, 479] width 673 height 98
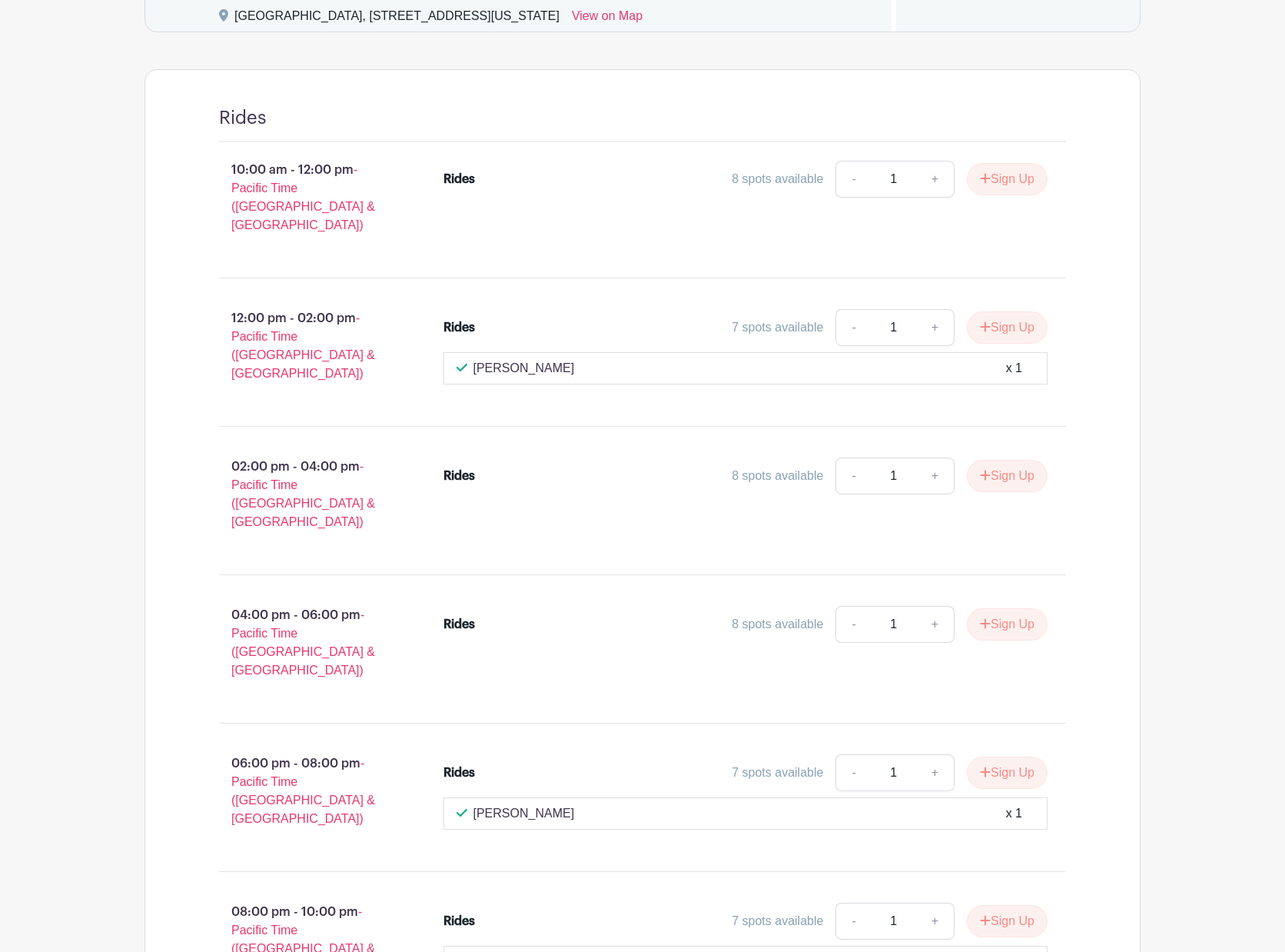
scroll to position [0, 0]
